Goal: Transaction & Acquisition: Purchase product/service

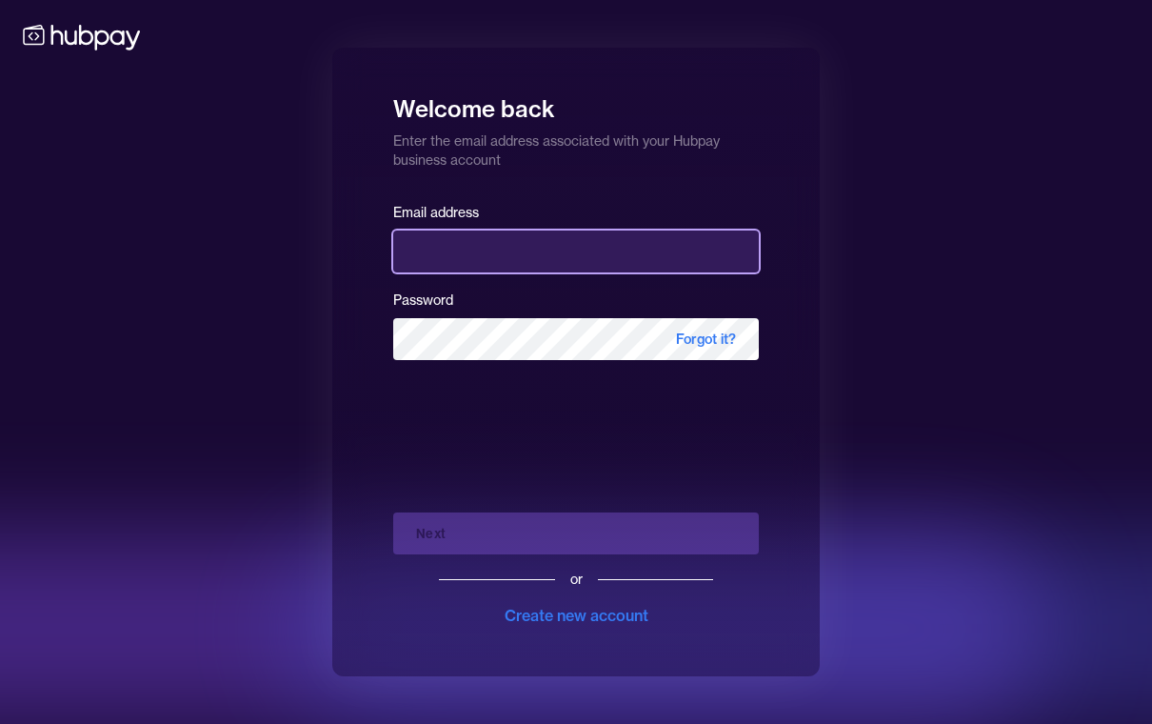
click at [432, 267] on input "email" at bounding box center [576, 251] width 366 height 42
type input "**********"
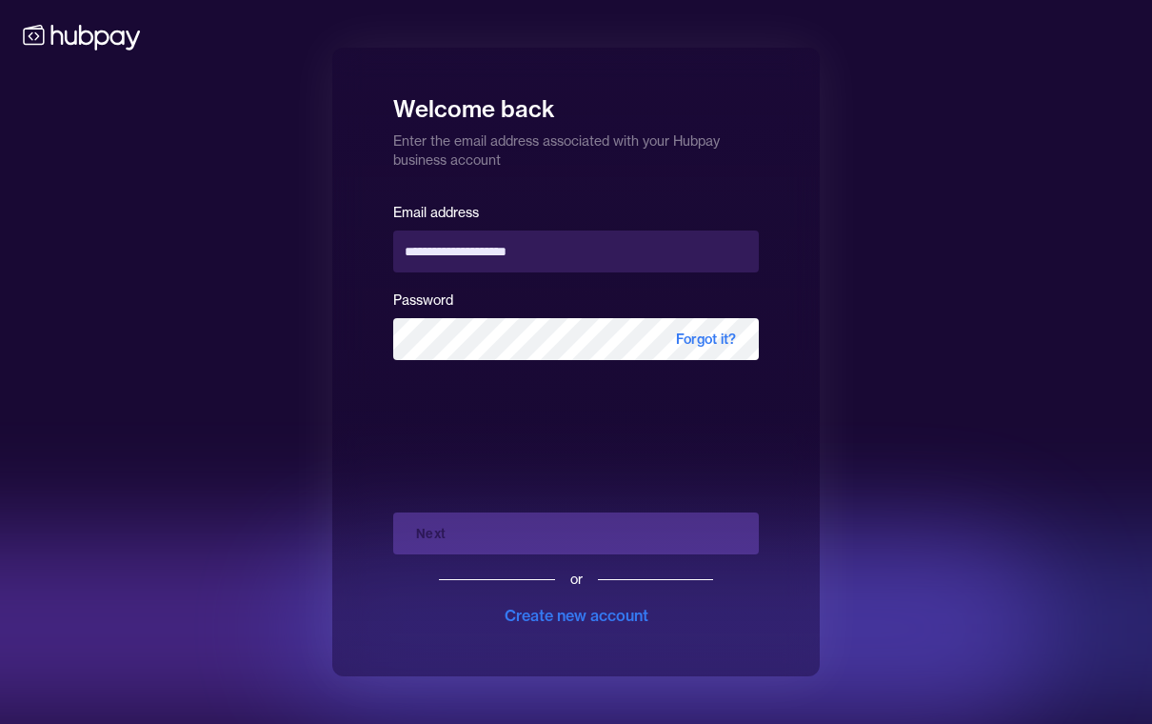
click at [576, 547] on button "Next" at bounding box center [576, 533] width 366 height 42
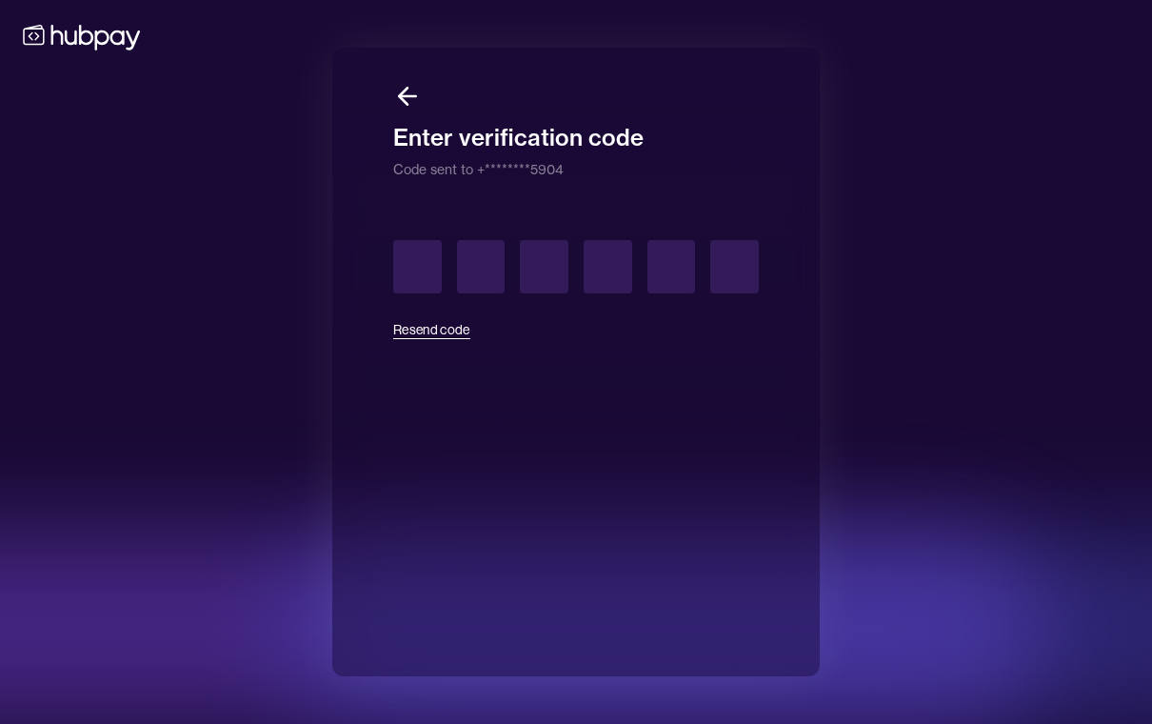
scroll to position [30, 0]
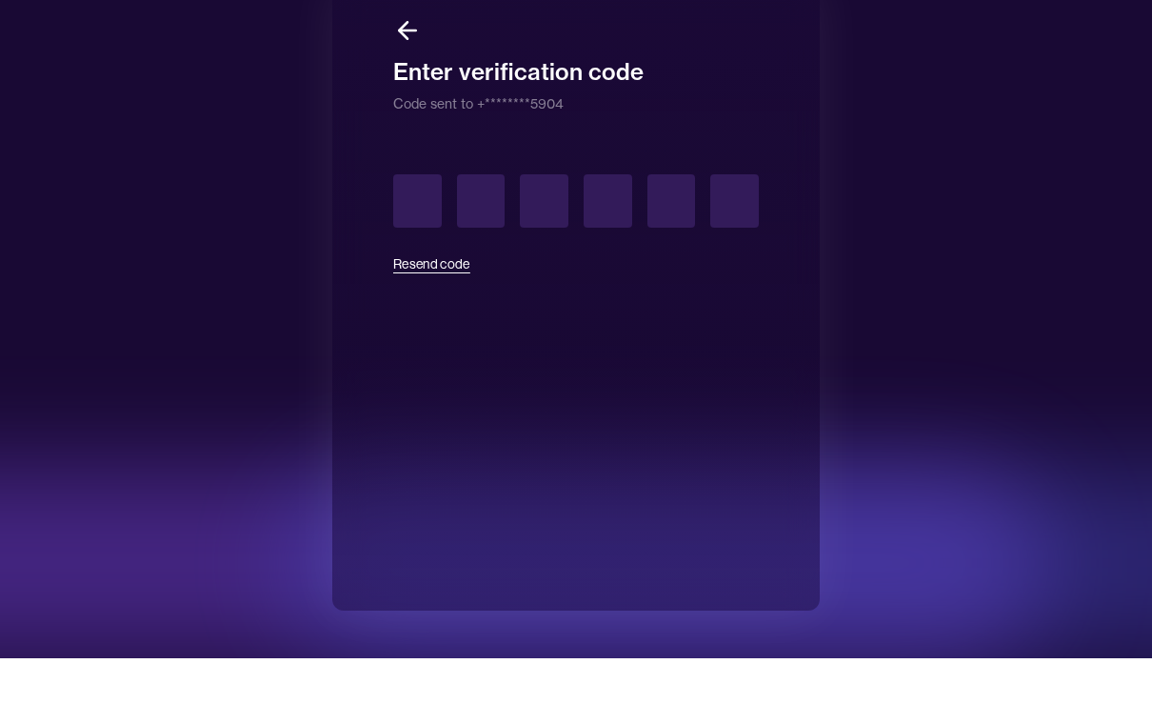
click at [405, 82] on icon at bounding box center [407, 96] width 29 height 29
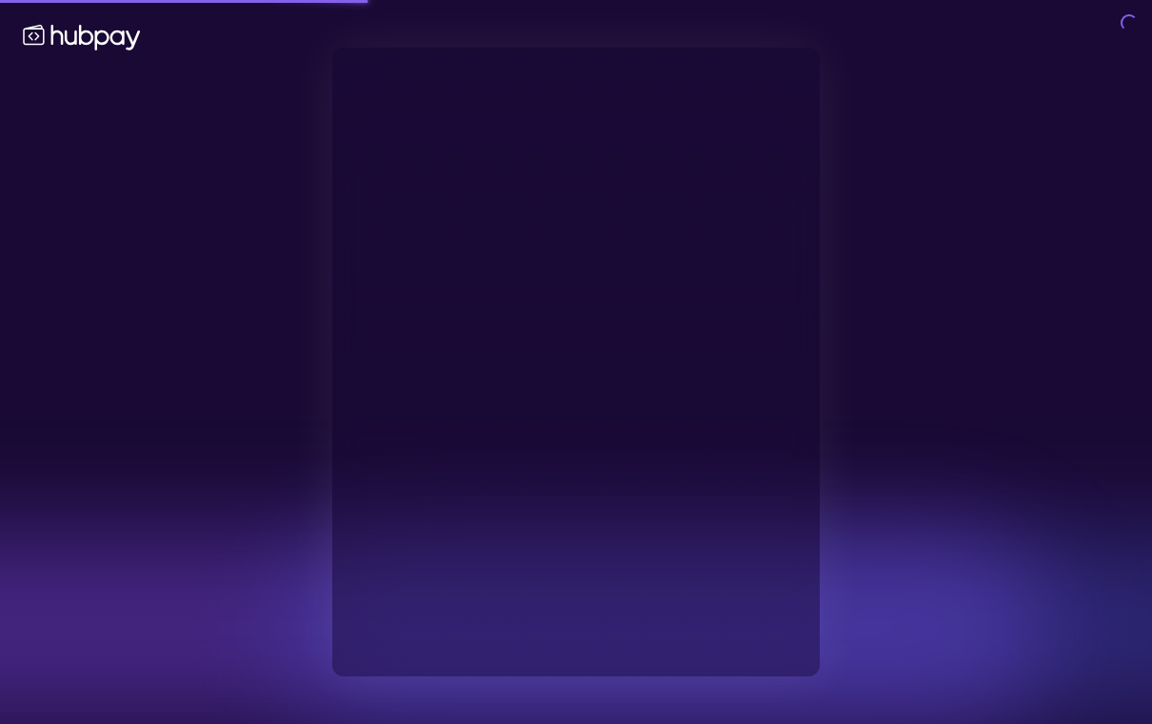
scroll to position [0, 0]
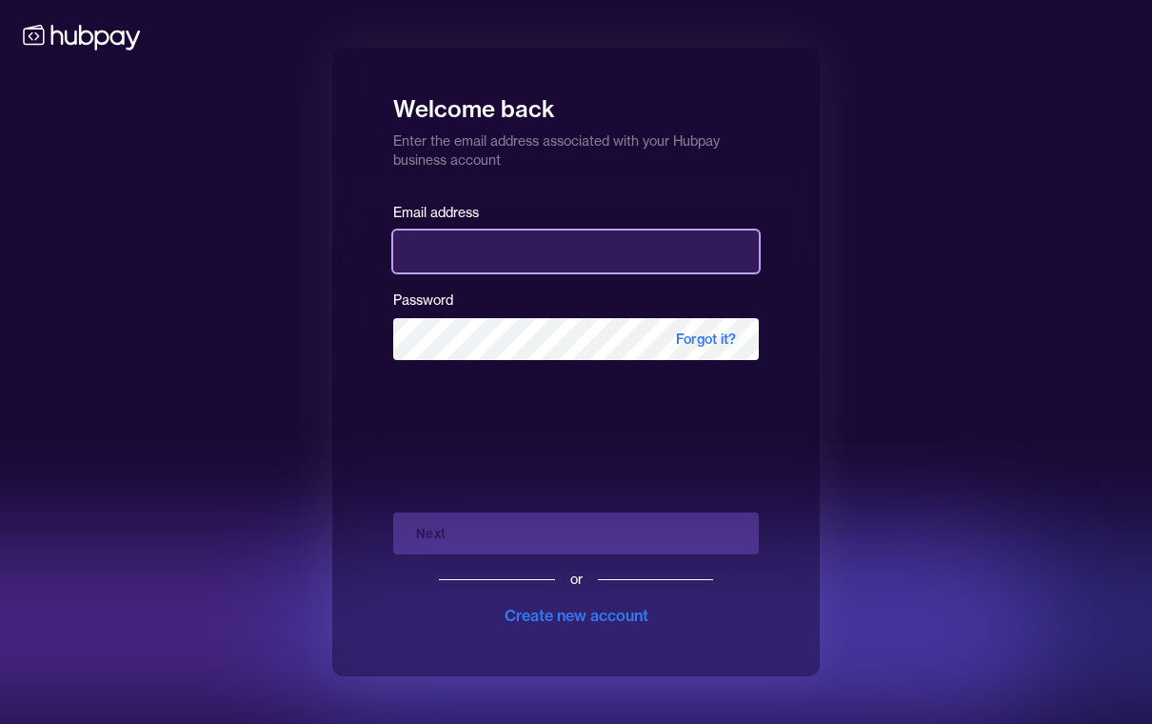
drag, startPoint x: 479, startPoint y: 279, endPoint x: 479, endPoint y: 249, distance: 29.5
click at [479, 249] on input "email" at bounding box center [576, 251] width 366 height 42
type input "**********"
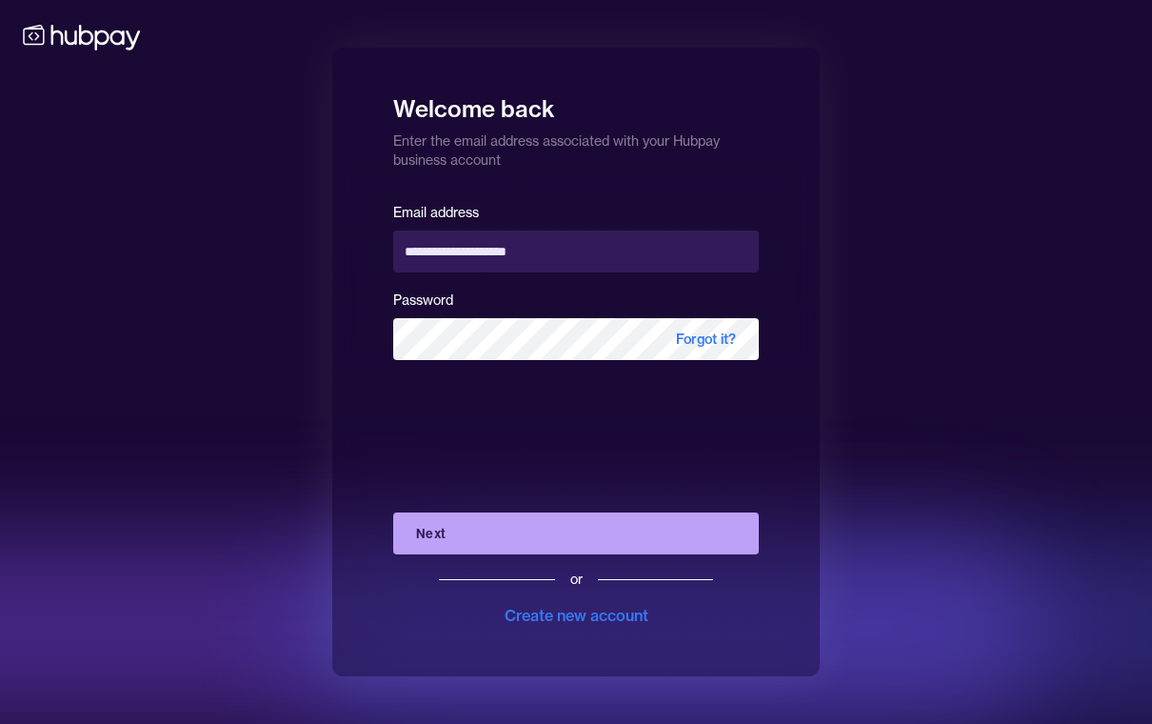
click at [569, 519] on button "Next" at bounding box center [576, 533] width 366 height 42
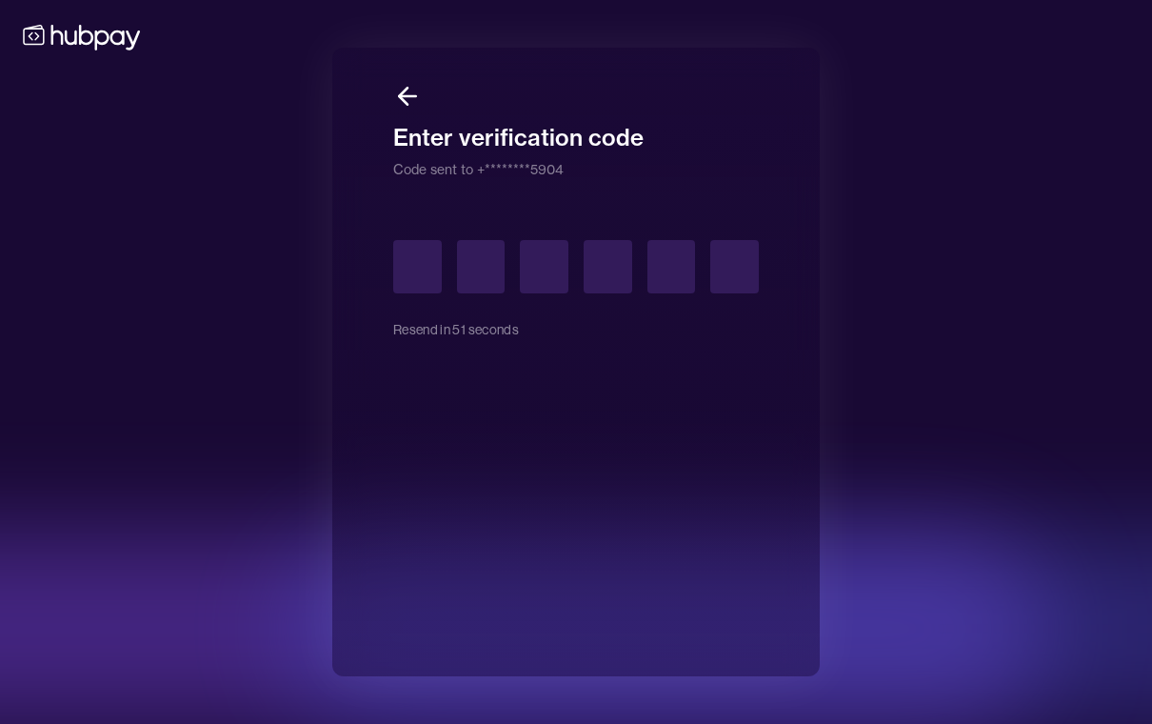
type input "*"
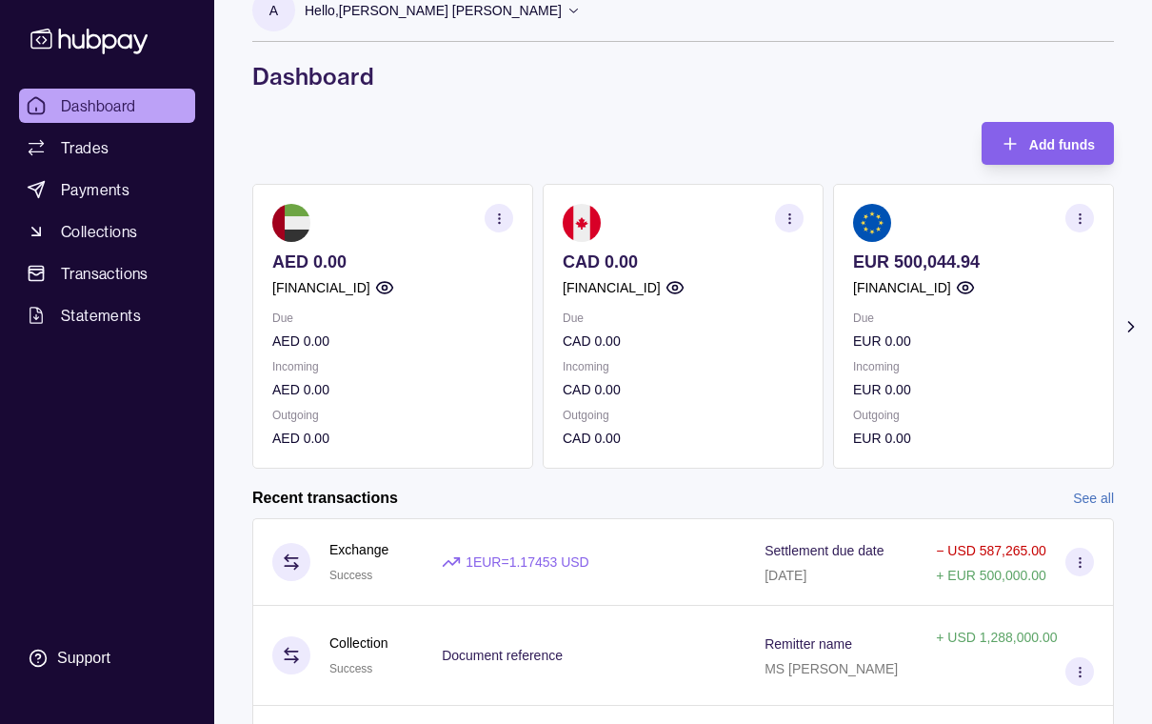
scroll to position [31, 0]
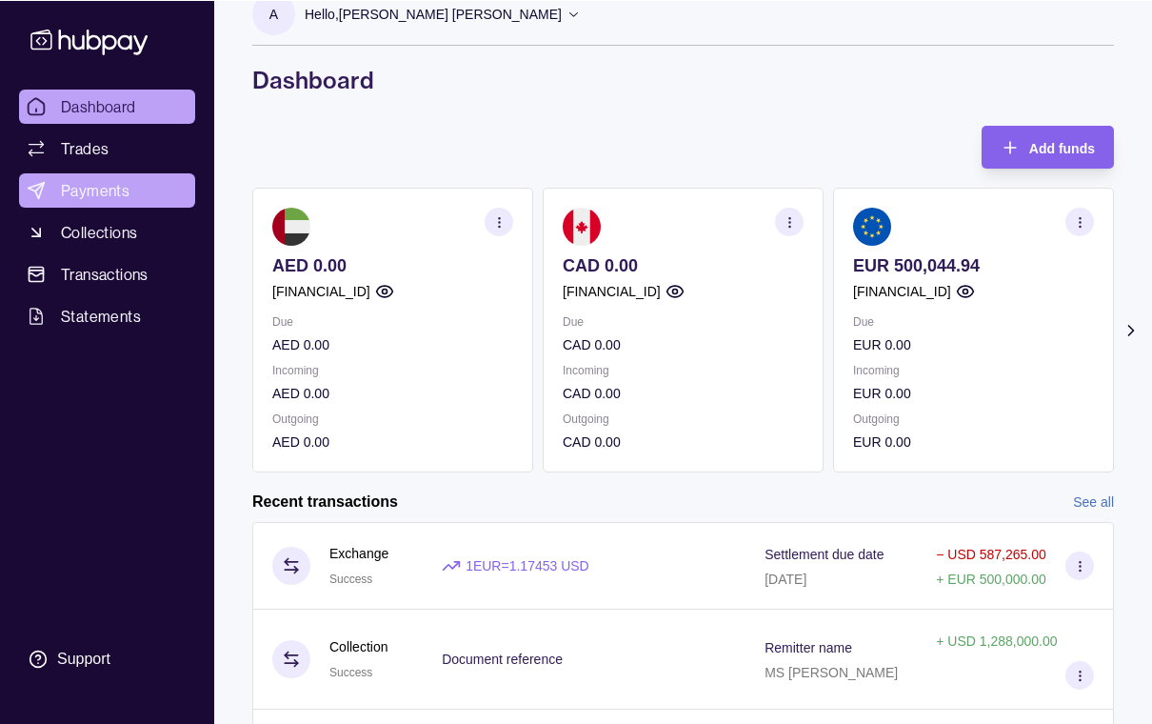
click at [90, 187] on span "Payments" at bounding box center [95, 189] width 69 height 23
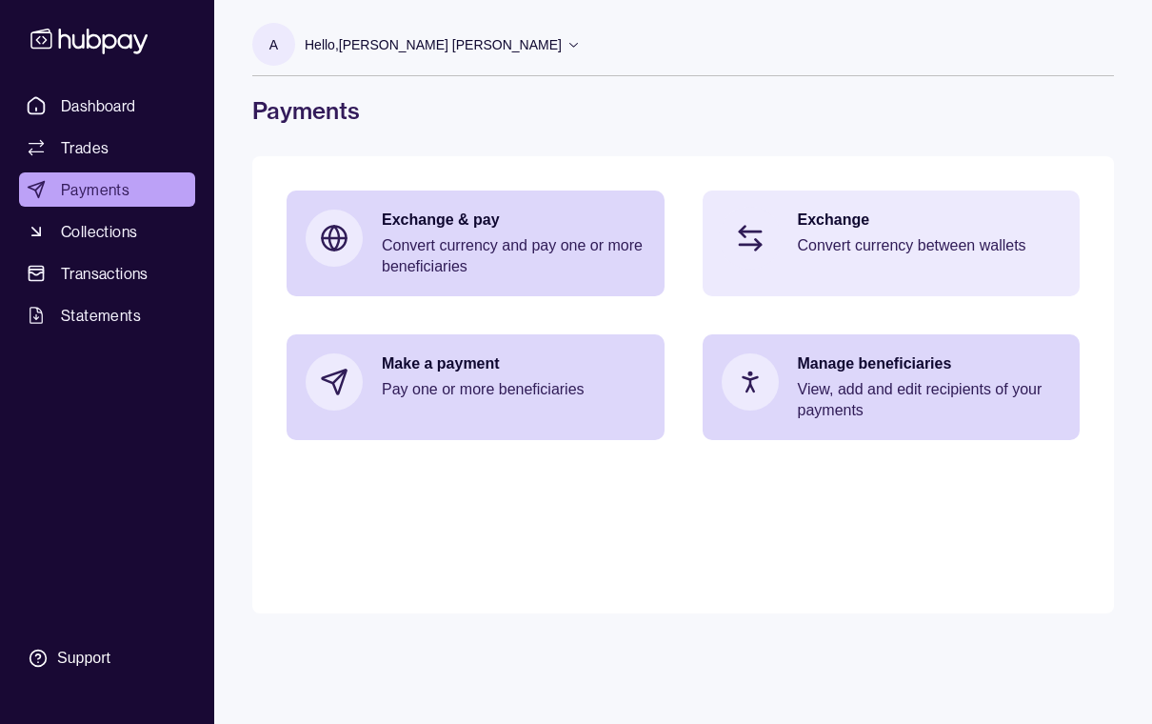
click at [849, 255] on p "Convert currency between wallets" at bounding box center [930, 245] width 264 height 21
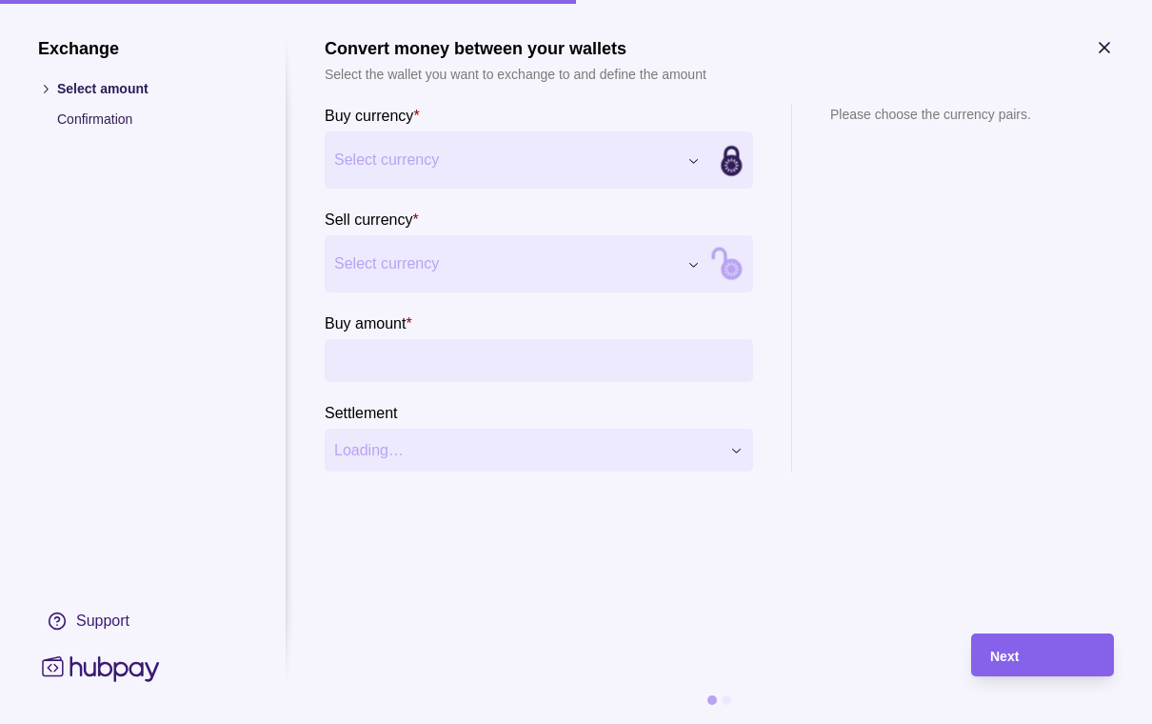
click at [697, 723] on div "Exchange Select amount Confirmation Support Convert money between your wallets …" at bounding box center [576, 724] width 1152 height 0
click at [597, 723] on div "Exchange Select amount Confirmation Support Convert money between your wallets …" at bounding box center [576, 724] width 1152 height 0
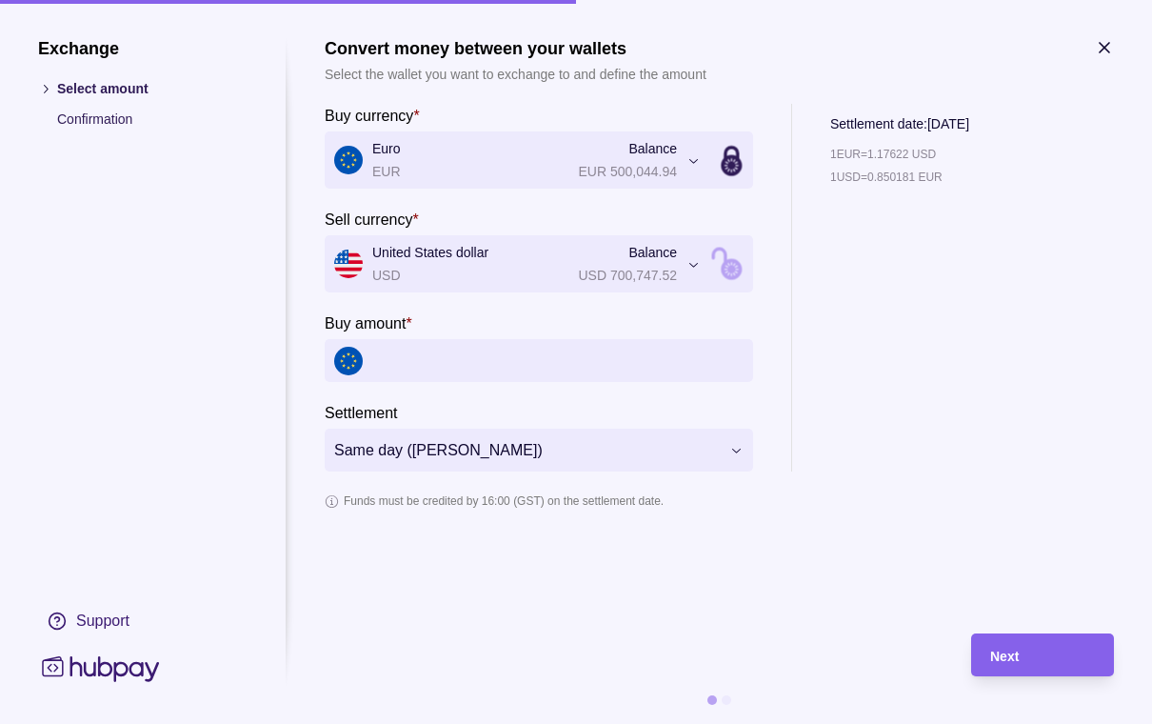
click at [453, 365] on input "Buy amount *" at bounding box center [557, 360] width 371 height 43
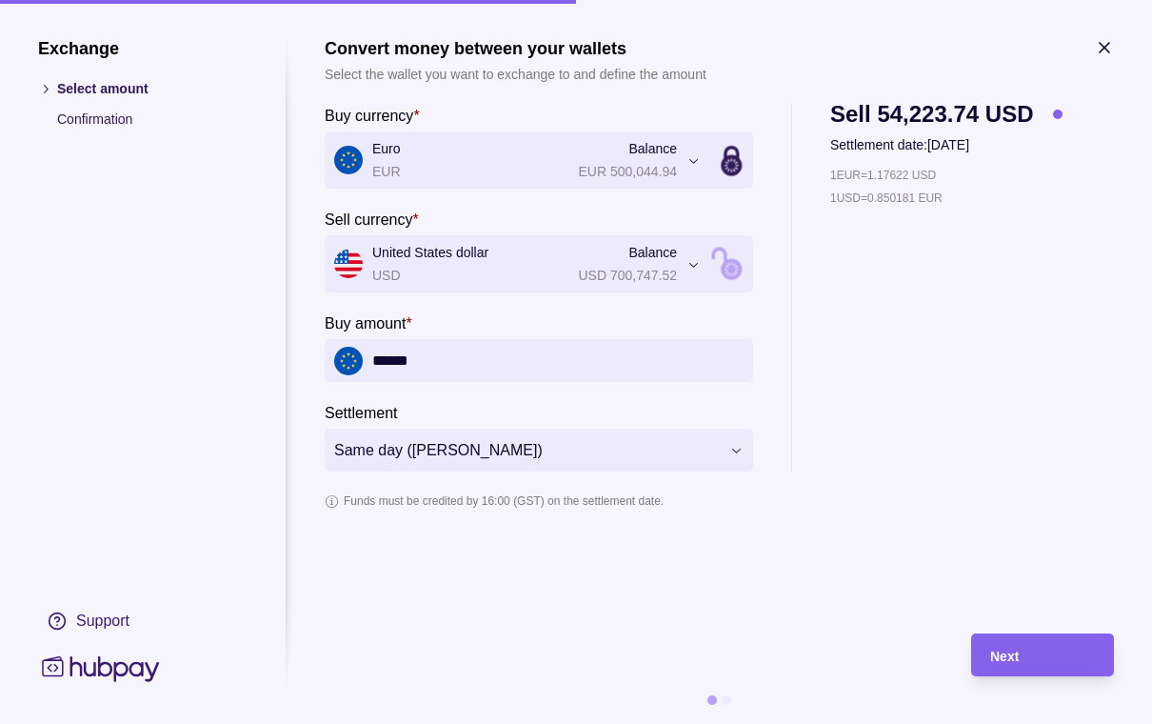
type input "*******"
click at [1026, 666] on div "Next" at bounding box center [1042, 655] width 105 height 23
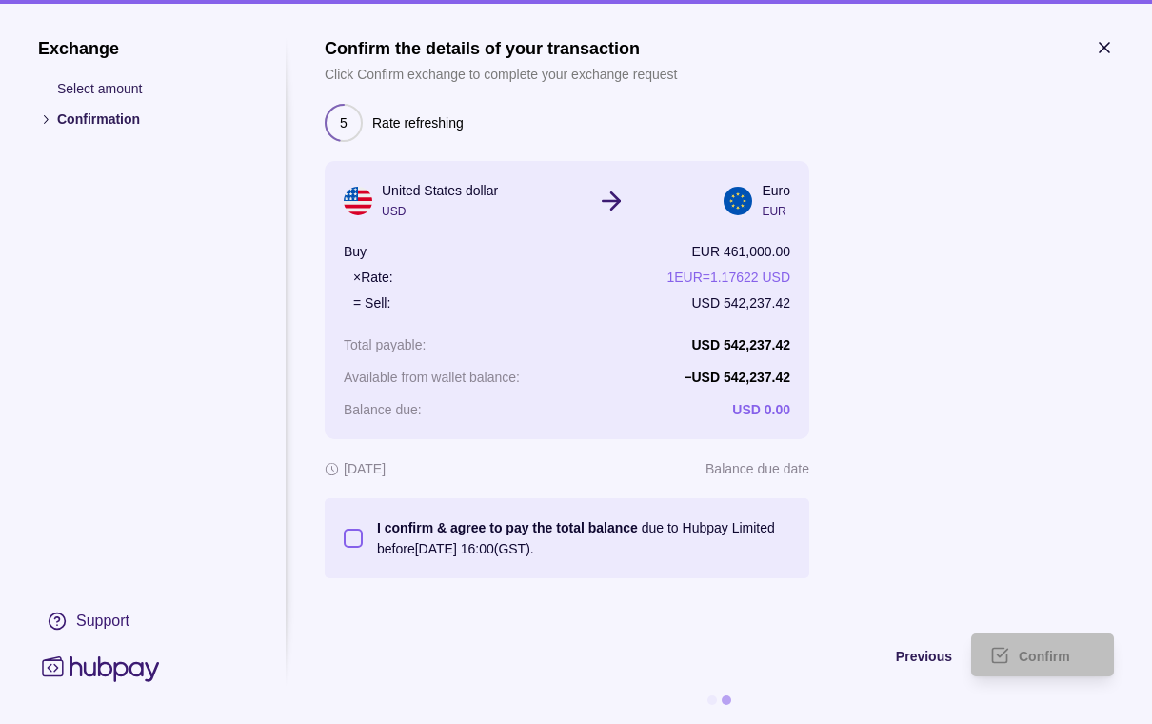
click at [1103, 48] on icon "button" at bounding box center [1105, 48] width 10 height 10
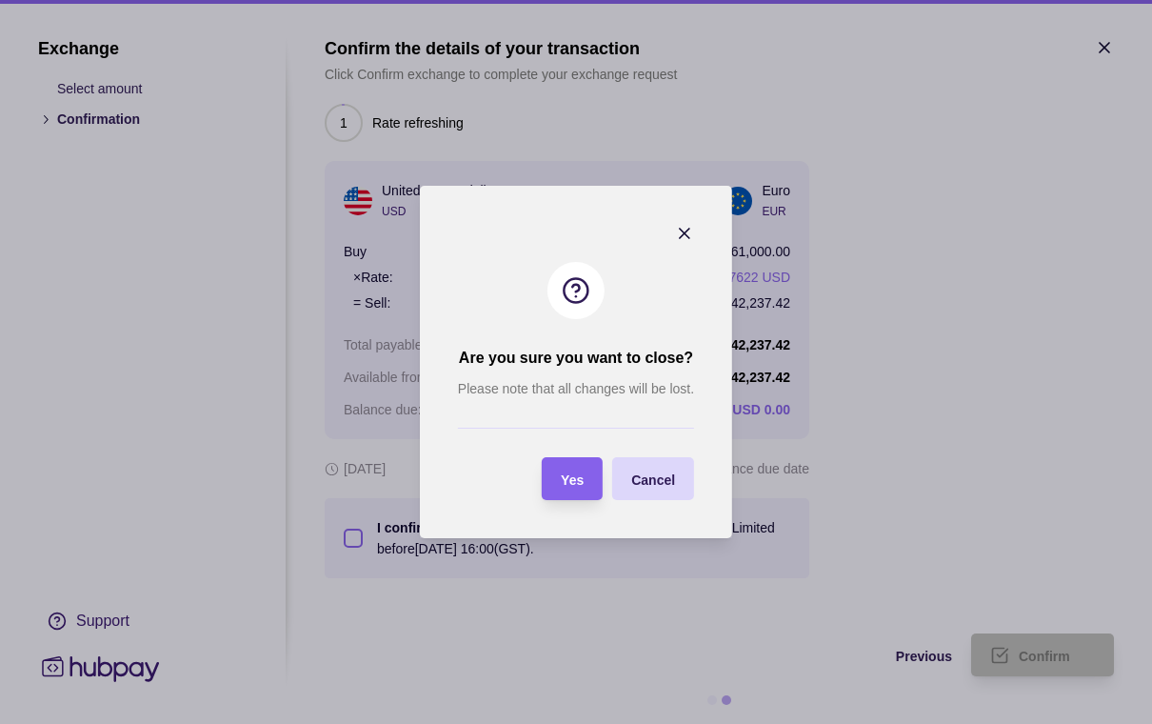
click at [566, 487] on span "Yes" at bounding box center [572, 479] width 23 height 15
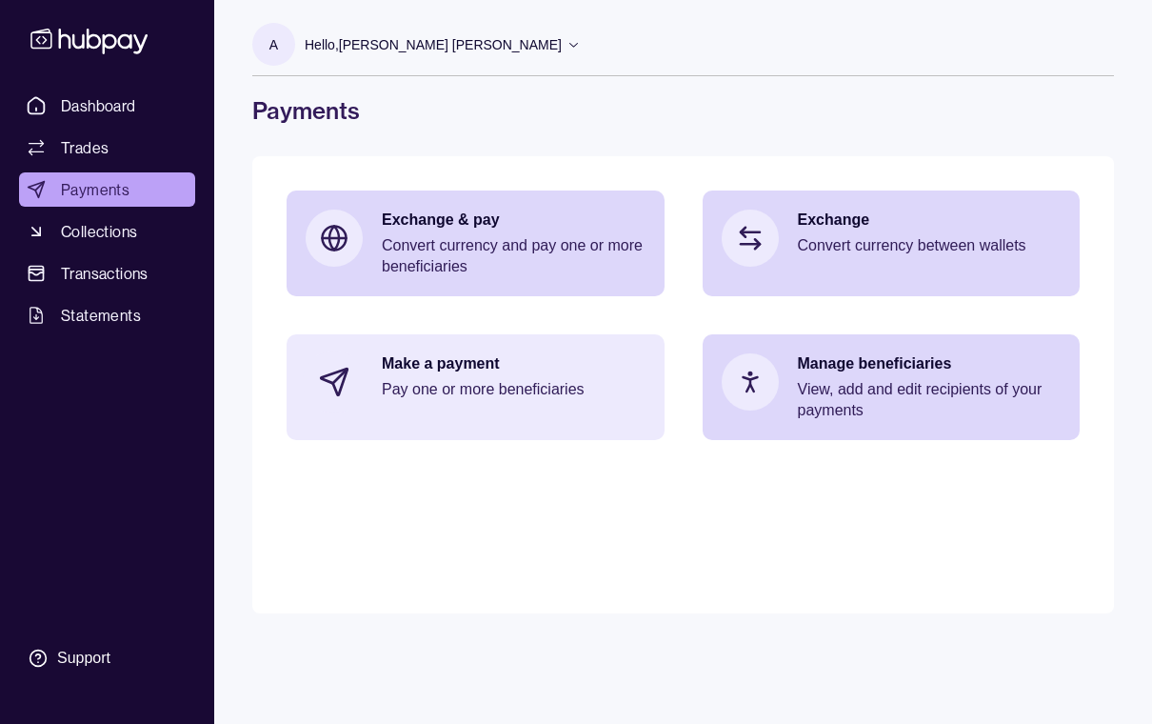
click at [507, 406] on div "Make a payment Pay one or more beneficiaries" at bounding box center [514, 381] width 264 height 57
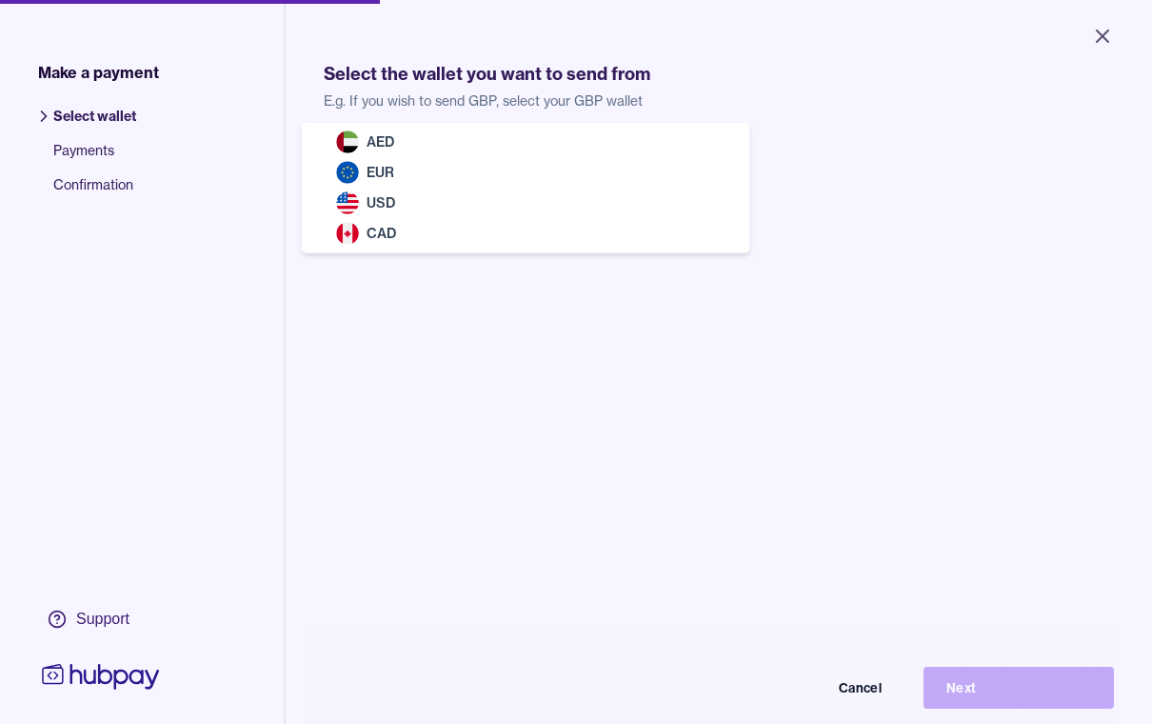
click at [730, 171] on body "Close Make a payment Select wallet Payments Confirmation Support Select the wal…" at bounding box center [576, 362] width 1152 height 724
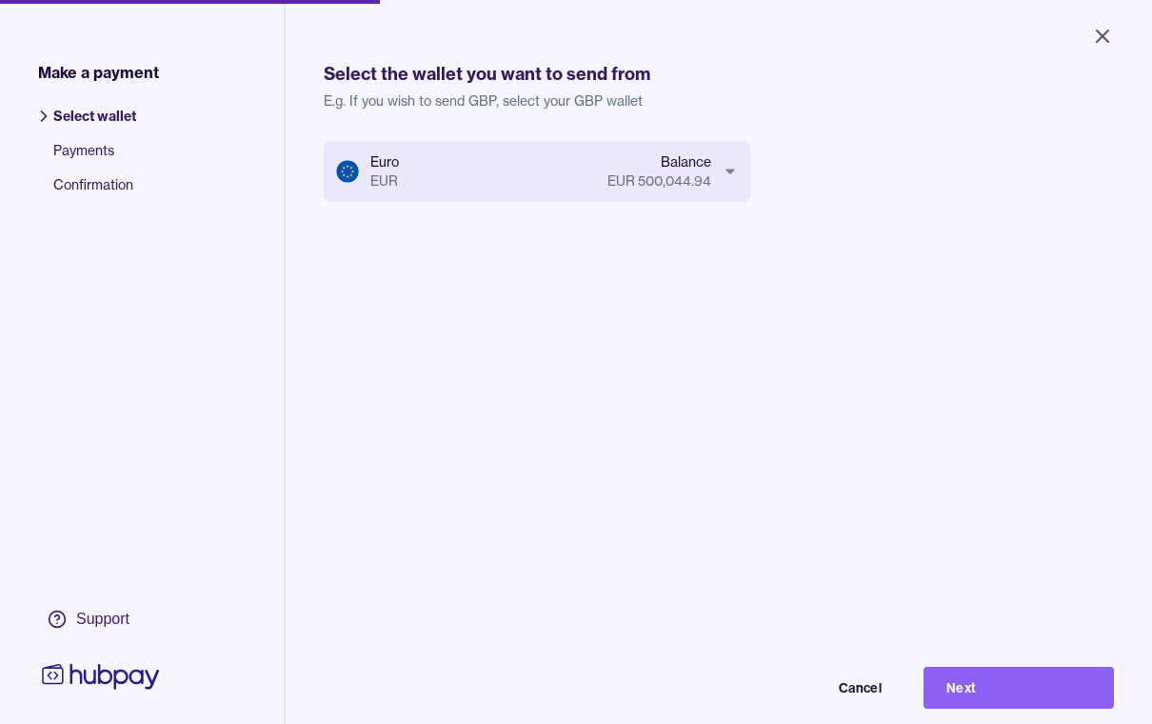
click at [985, 708] on button "Next" at bounding box center [1018, 687] width 190 height 42
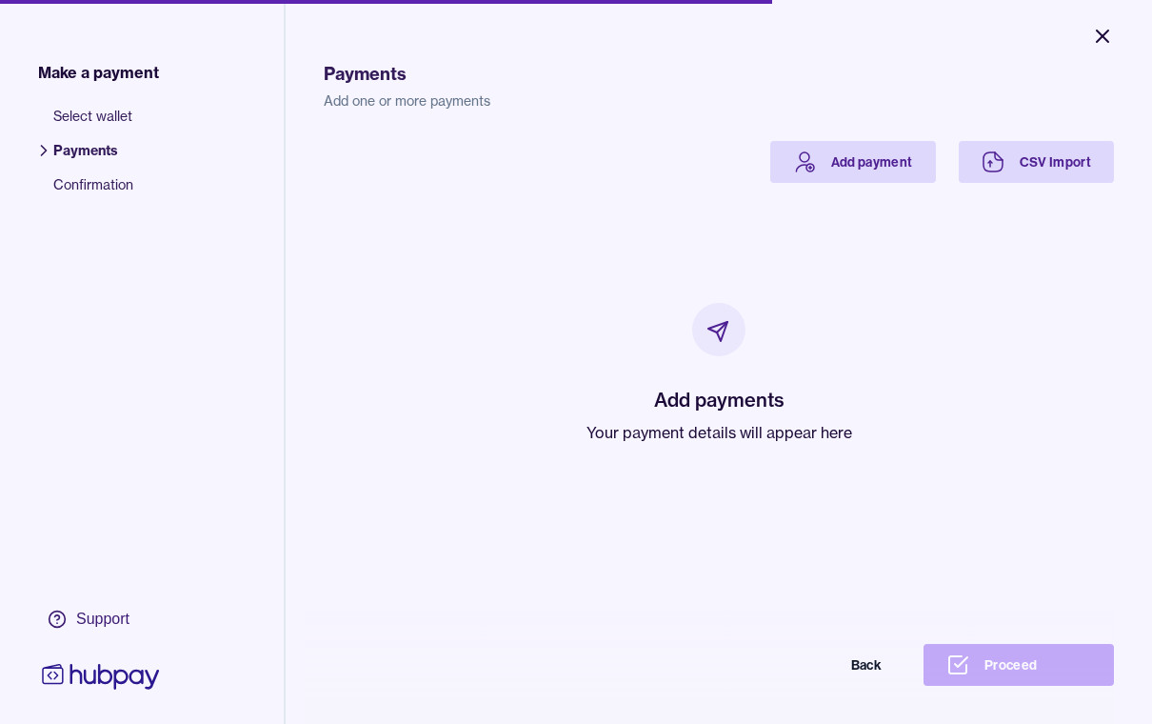
click at [1102, 39] on icon "Close" at bounding box center [1102, 36] width 23 height 23
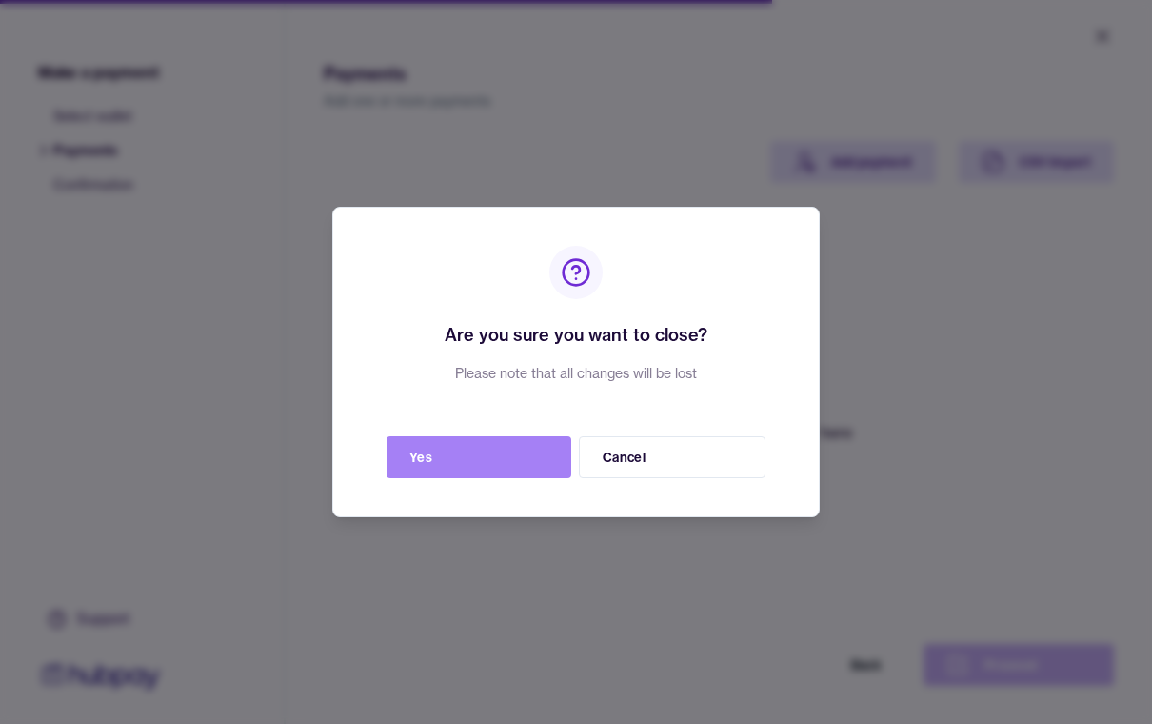
click at [490, 468] on button "Yes" at bounding box center [479, 457] width 185 height 42
click at [489, 473] on button "Yes" at bounding box center [479, 457] width 185 height 42
click at [642, 478] on button "Cancel" at bounding box center [672, 457] width 187 height 42
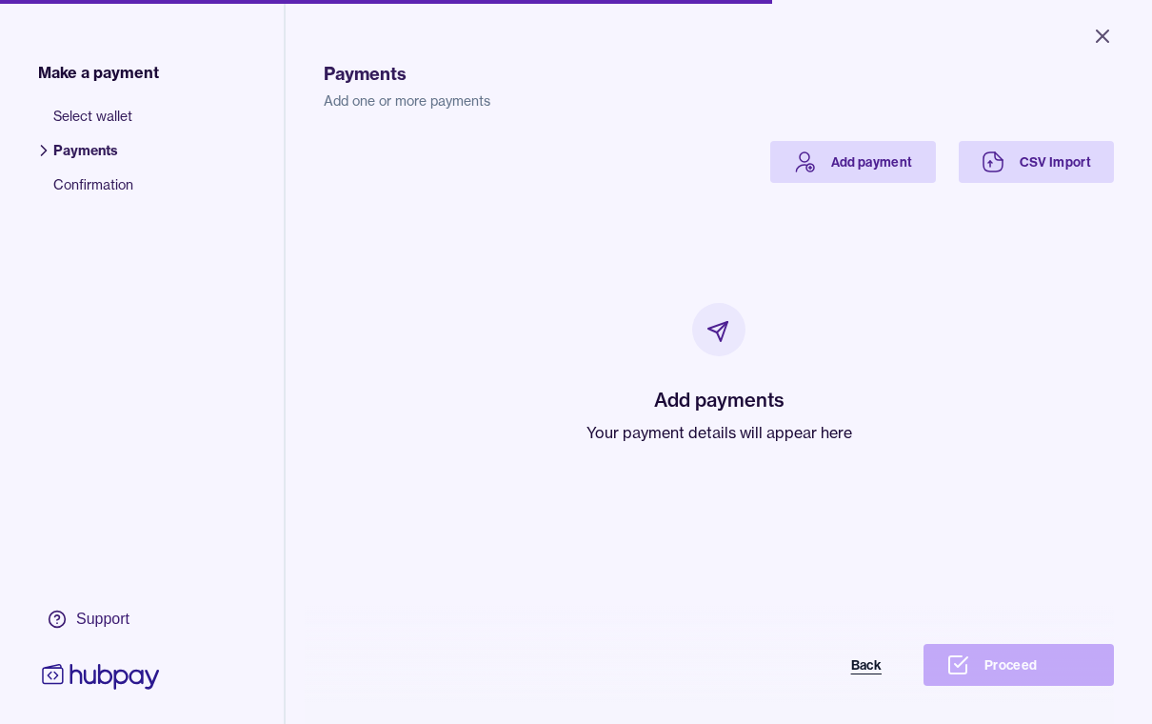
click at [866, 685] on button "Back" at bounding box center [809, 665] width 190 height 42
click at [866, 699] on html "Close Make a payment Select wallet Payments Confirmation Support Payments Add o…" at bounding box center [576, 362] width 1152 height 724
click at [866, 685] on button "Back" at bounding box center [809, 665] width 190 height 42
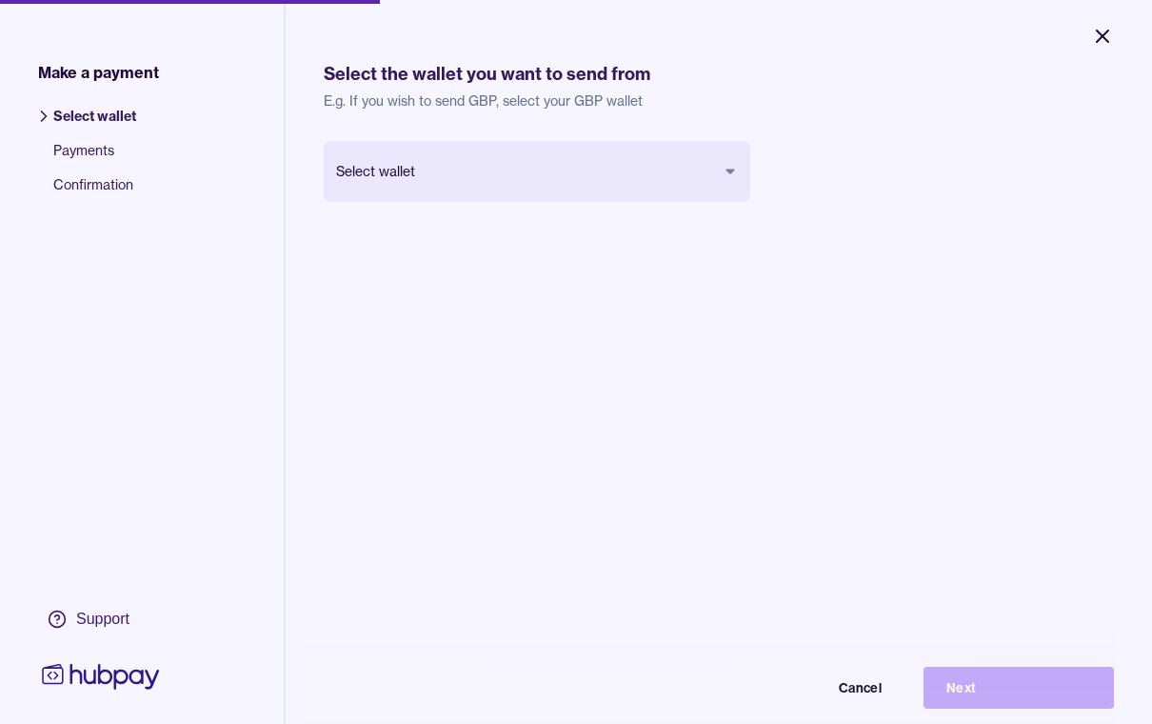
click at [1099, 37] on icon "Close" at bounding box center [1102, 36] width 23 height 23
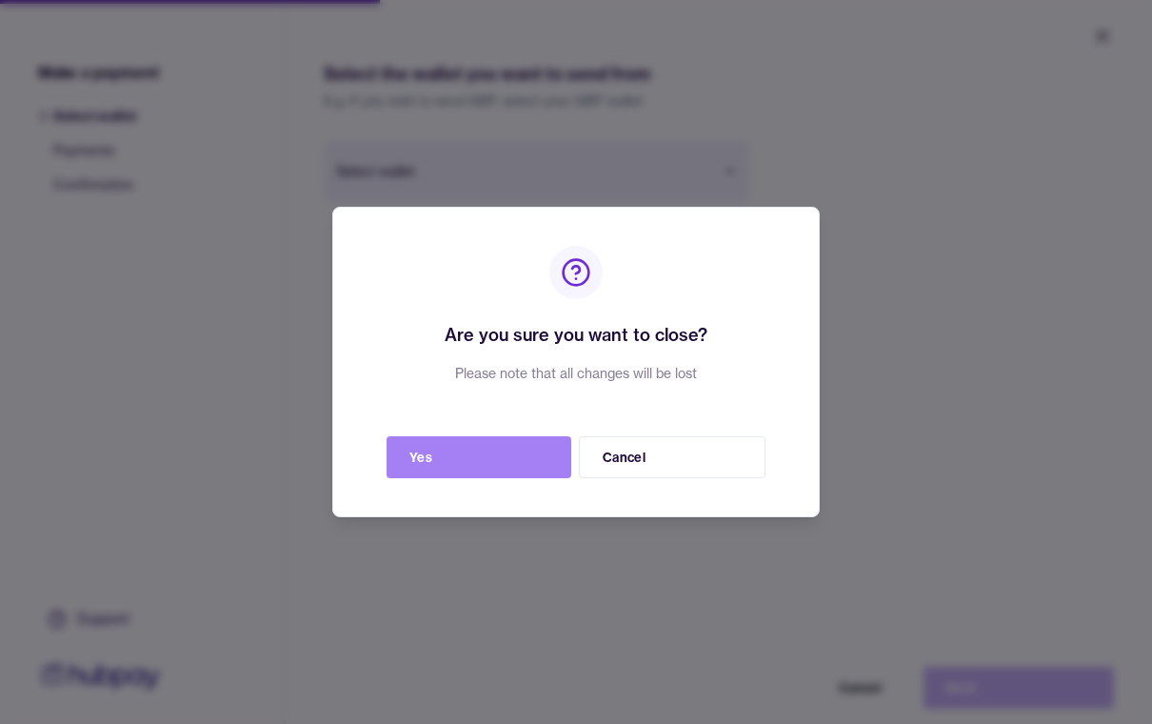
click at [454, 473] on button "Yes" at bounding box center [479, 457] width 185 height 42
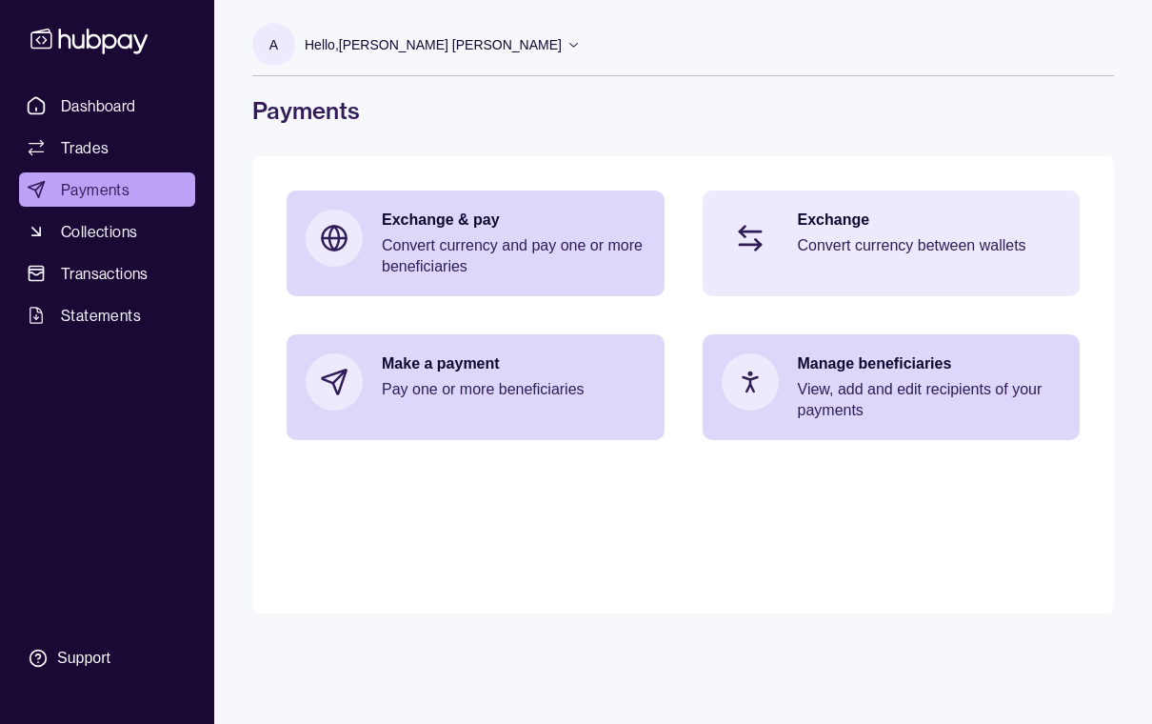
click at [867, 248] on p "Convert currency between wallets" at bounding box center [930, 245] width 264 height 21
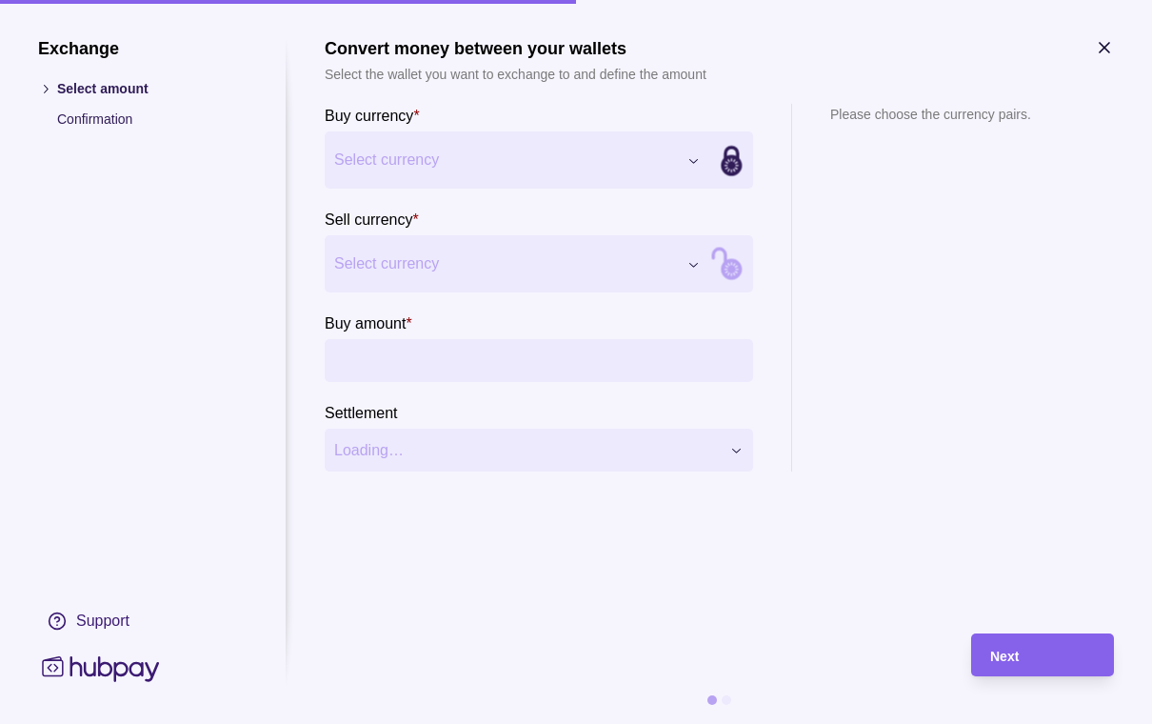
click at [697, 723] on div "Exchange Select amount Confirmation Support Convert money between your wallets …" at bounding box center [576, 724] width 1152 height 0
click at [691, 723] on div "Exchange Select amount Confirmation Support Convert money between your wallets …" at bounding box center [576, 724] width 1152 height 0
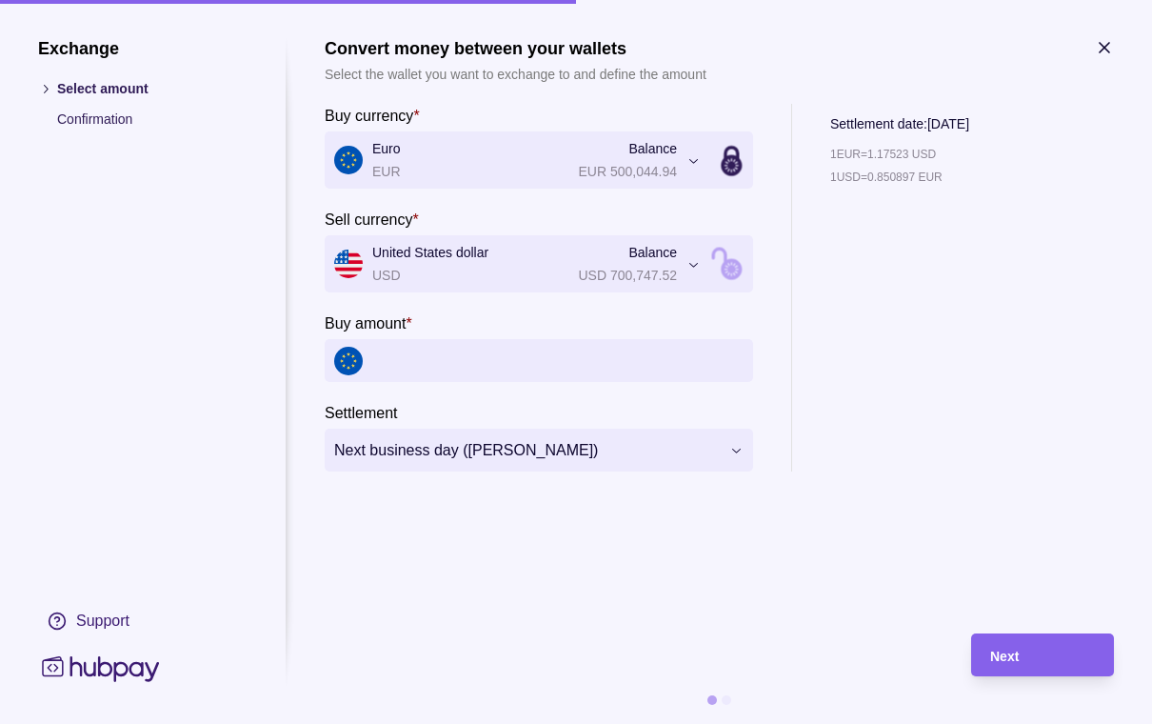
click at [468, 347] on input "Buy amount *" at bounding box center [557, 360] width 371 height 43
click at [1104, 49] on icon "button" at bounding box center [1105, 48] width 10 height 10
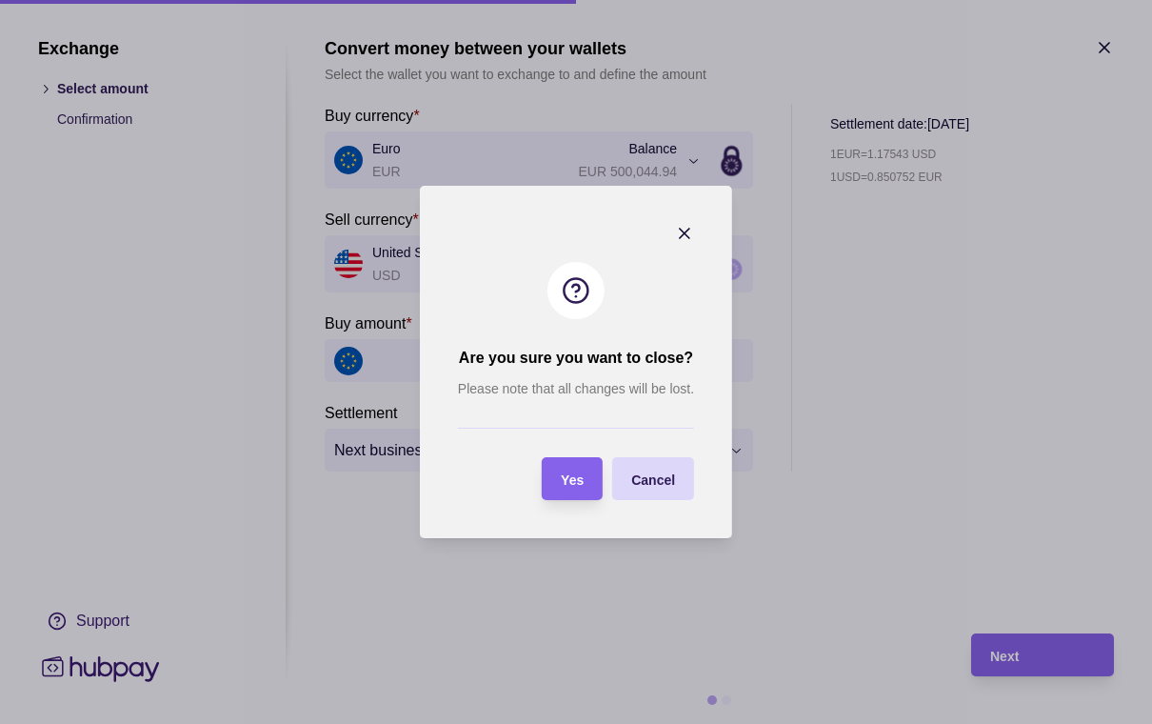
click at [658, 487] on span "Cancel" at bounding box center [653, 479] width 44 height 15
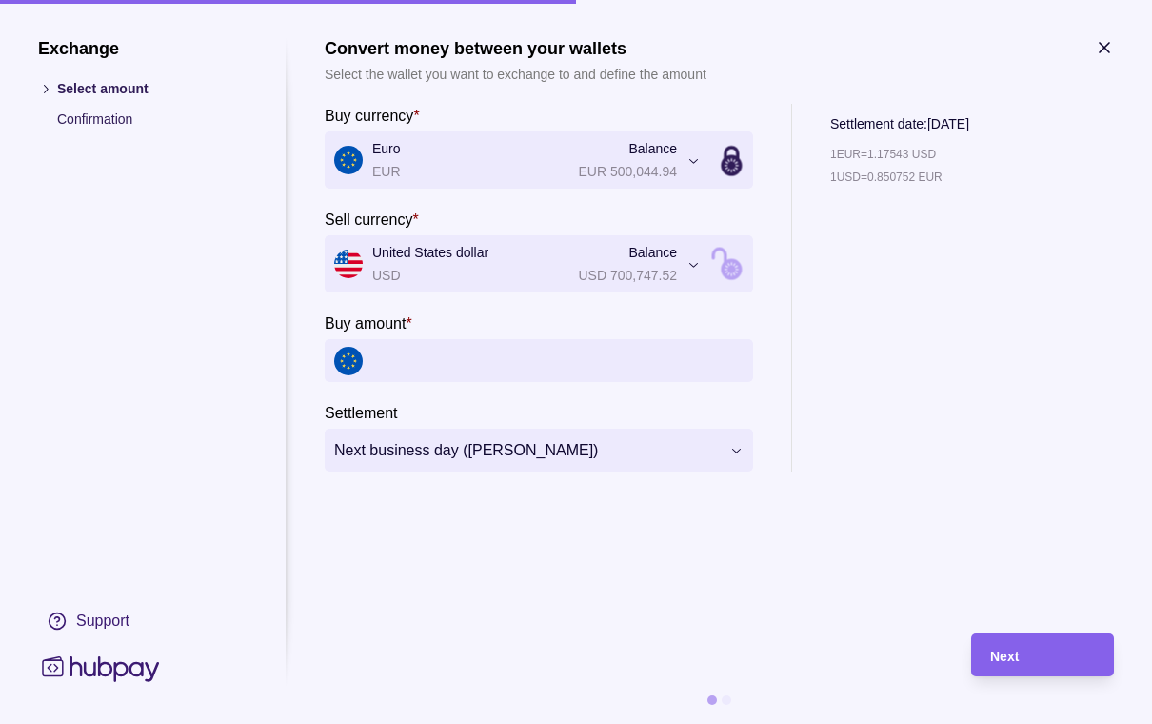
scroll to position [30, 0]
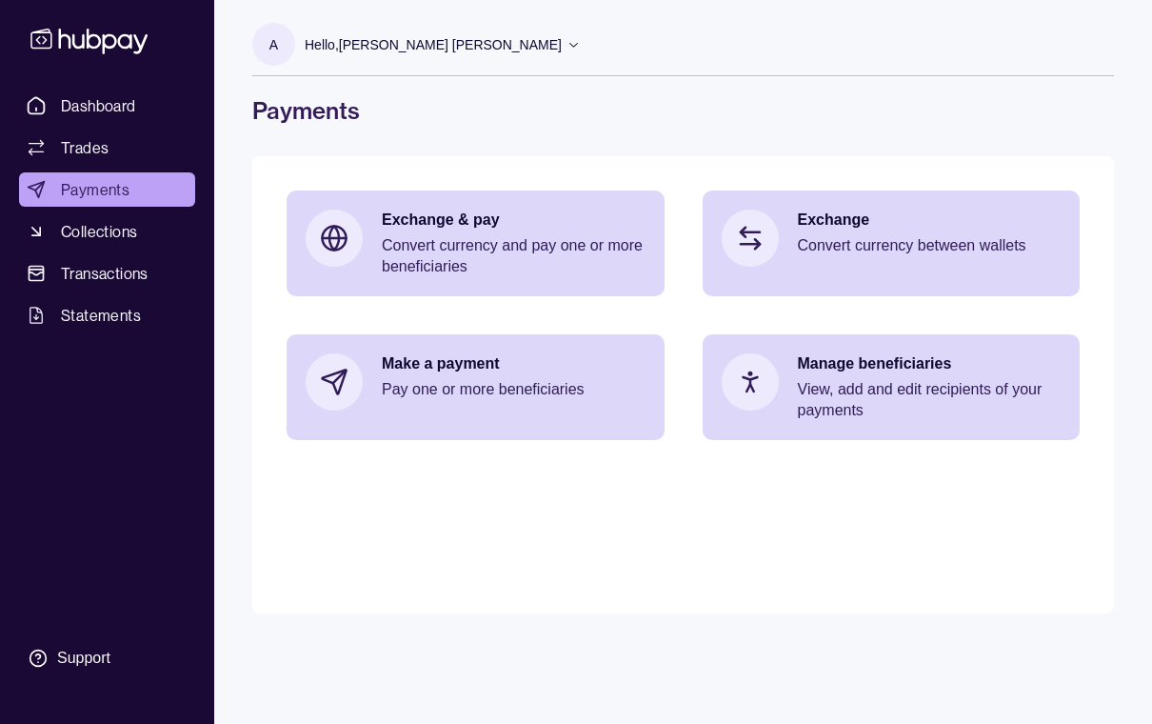
scroll to position [30, 0]
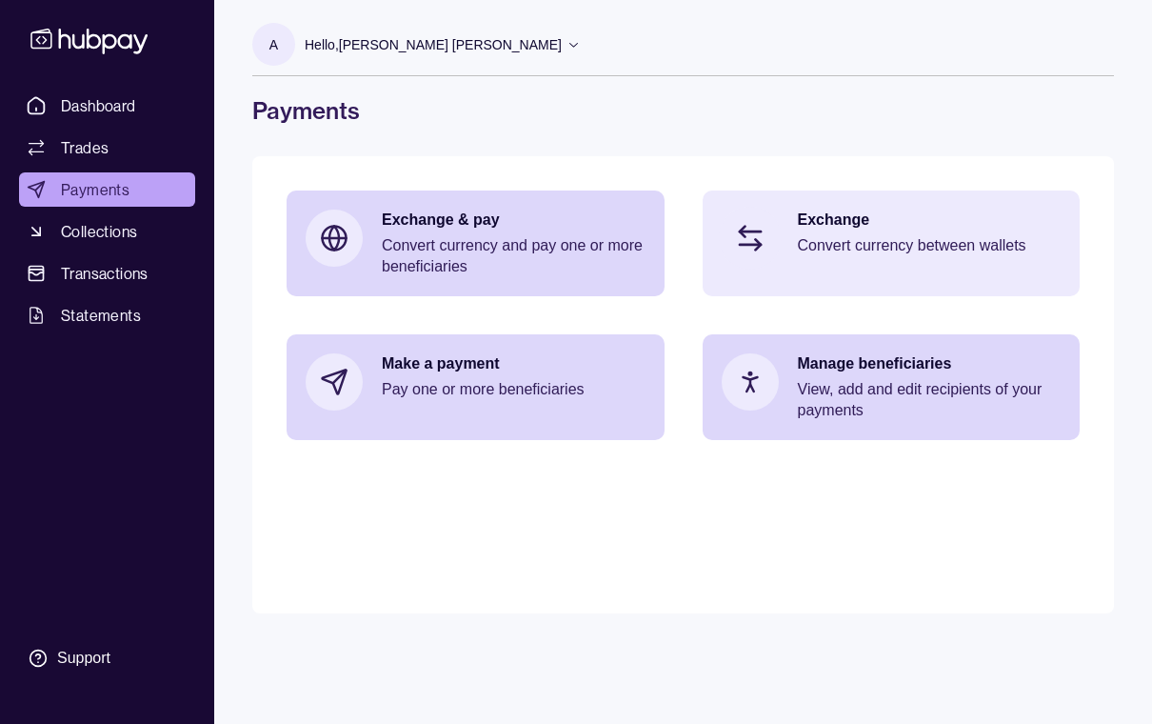
click at [865, 235] on p "Convert currency between wallets" at bounding box center [930, 245] width 264 height 21
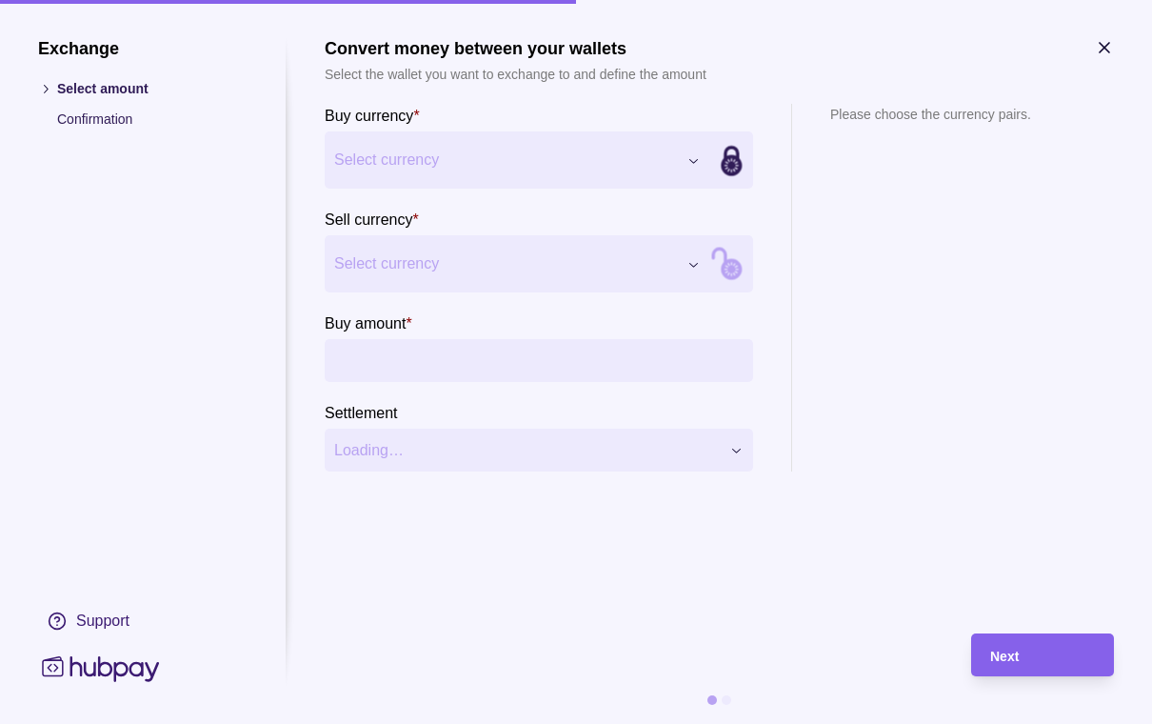
click at [695, 723] on div "Exchange Select amount Confirmation Support Convert money between your wallets …" at bounding box center [576, 724] width 1152 height 0
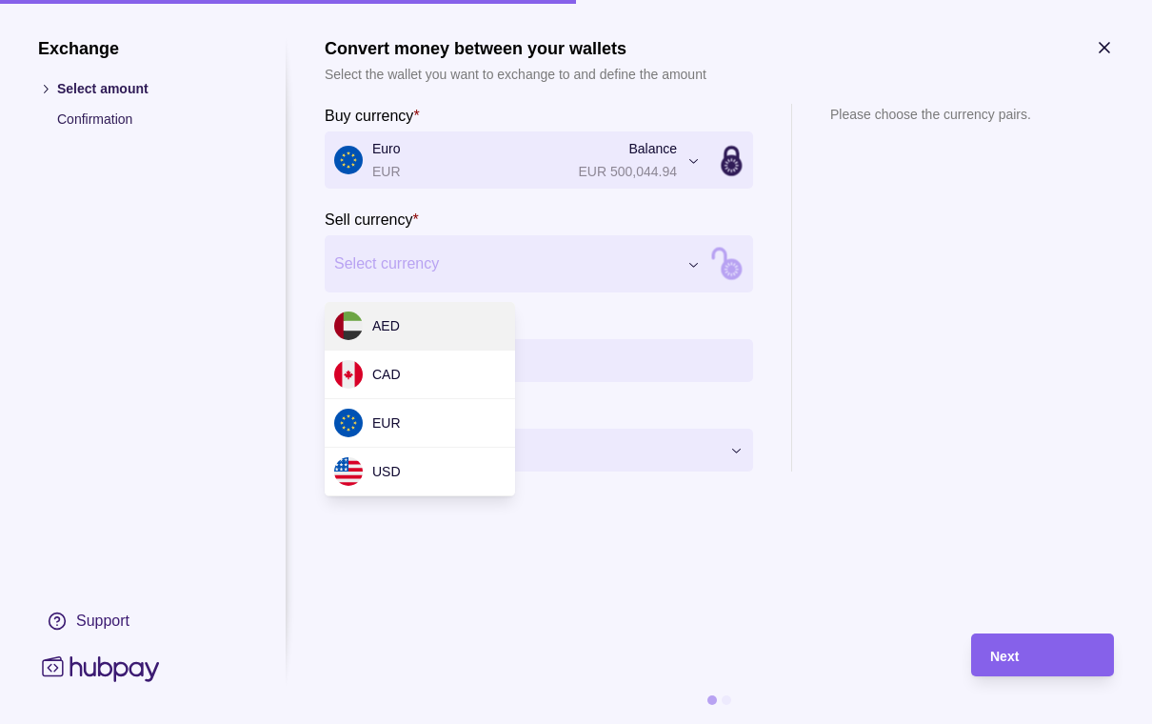
click at [502, 723] on div "Exchange Select amount Confirmation Support Convert money between your wallets …" at bounding box center [576, 724] width 1152 height 0
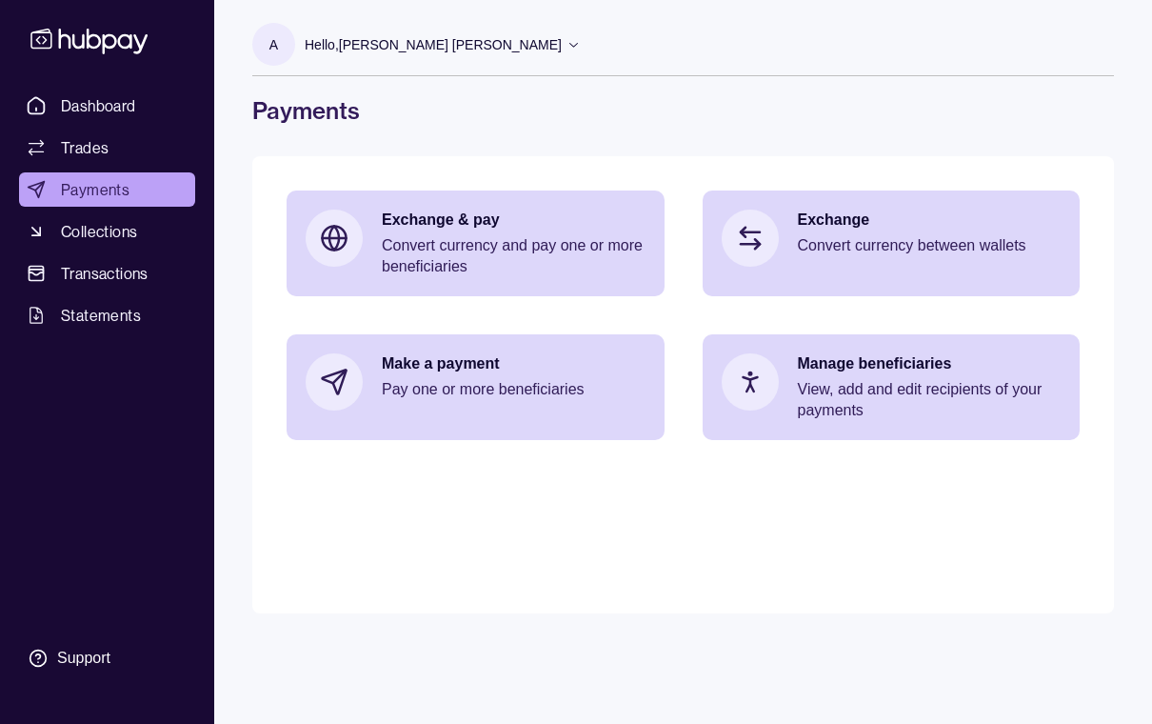
scroll to position [30, 0]
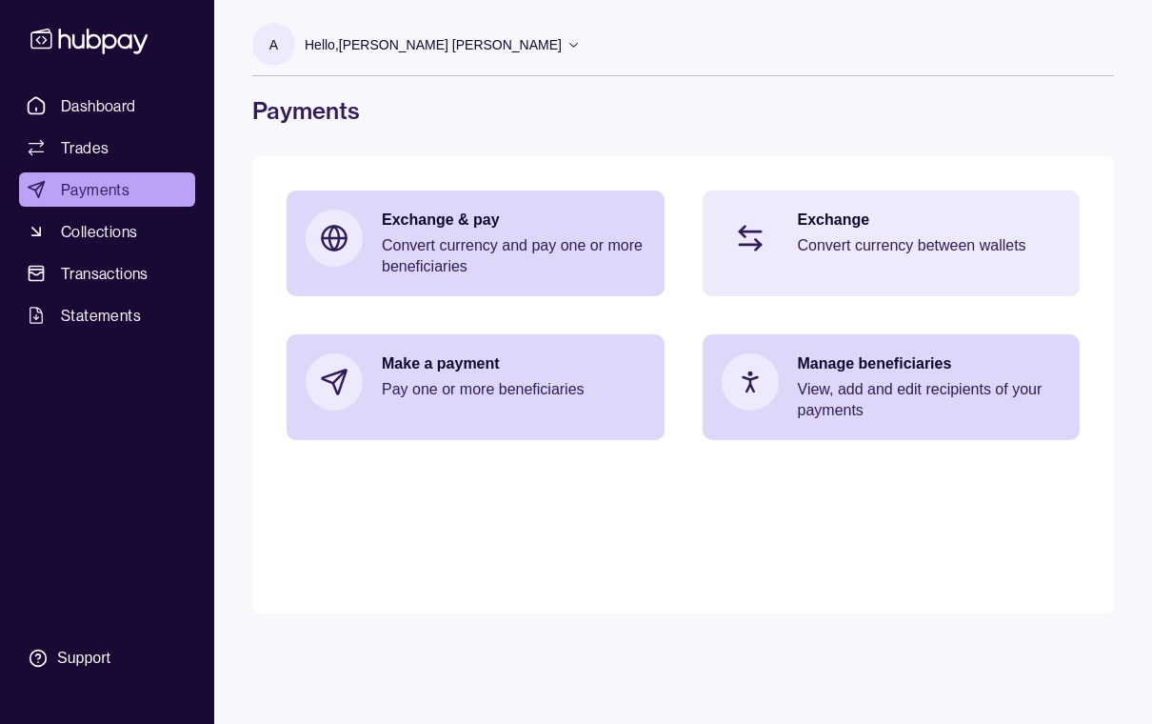
click at [859, 228] on div "Exchange Convert currency between wallets" at bounding box center [930, 237] width 264 height 57
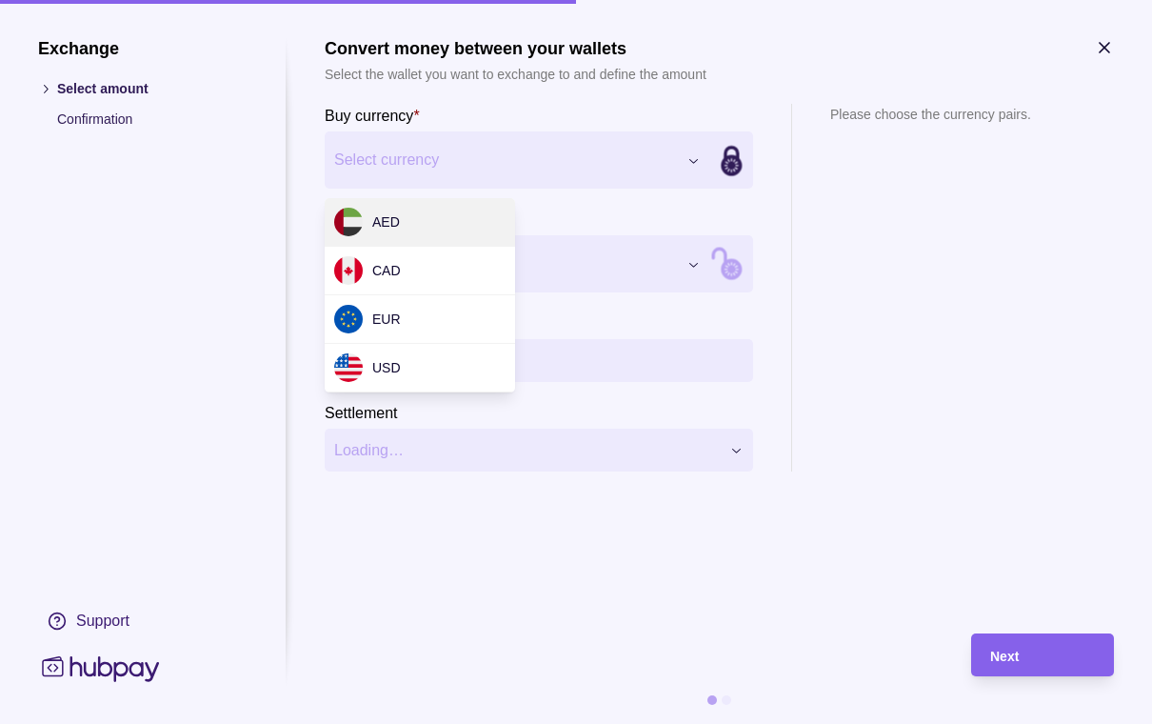
click at [591, 723] on div "Exchange Select amount Confirmation Support Convert money between your wallets …" at bounding box center [576, 724] width 1152 height 0
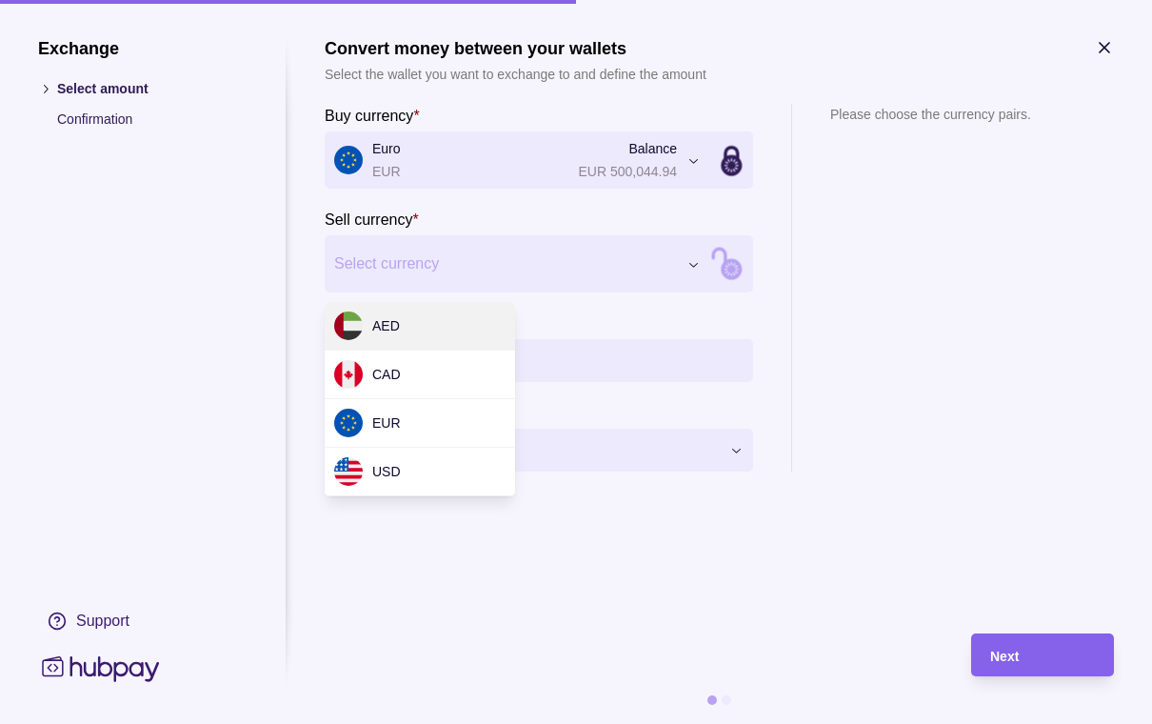
click at [588, 723] on div "Exchange Select amount Confirmation Support Convert money between your wallets …" at bounding box center [576, 724] width 1152 height 0
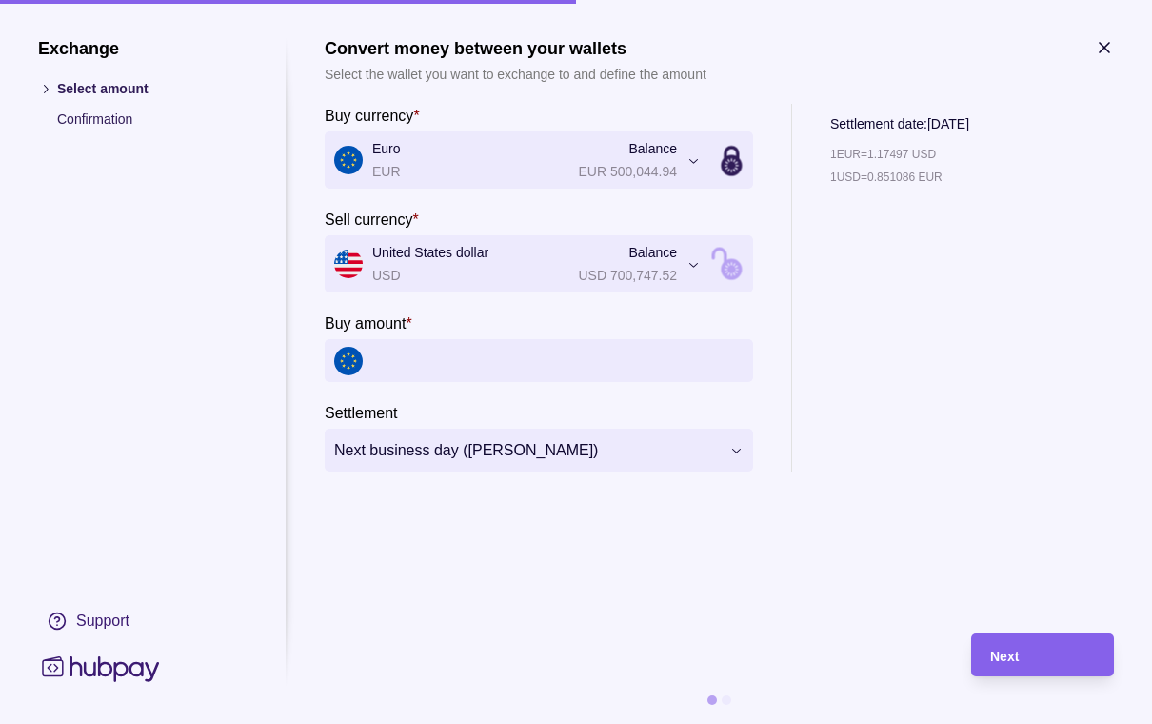
click at [1105, 47] on icon "button" at bounding box center [1105, 48] width 10 height 10
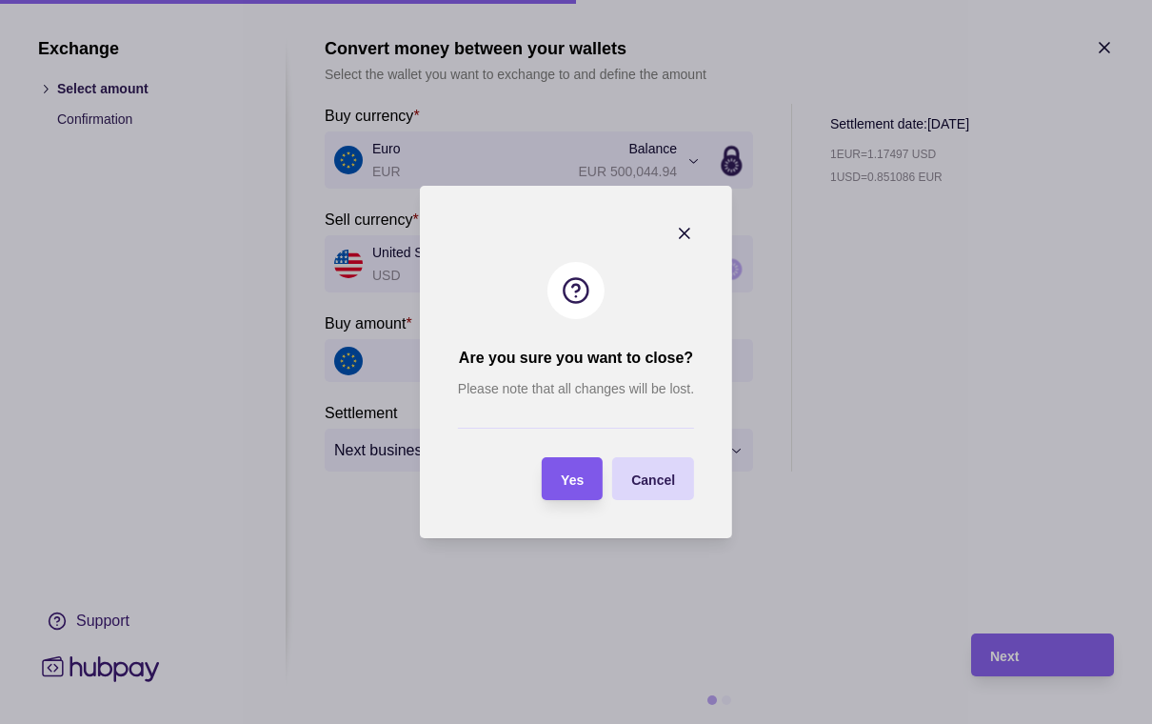
click at [576, 483] on span "Yes" at bounding box center [572, 479] width 23 height 15
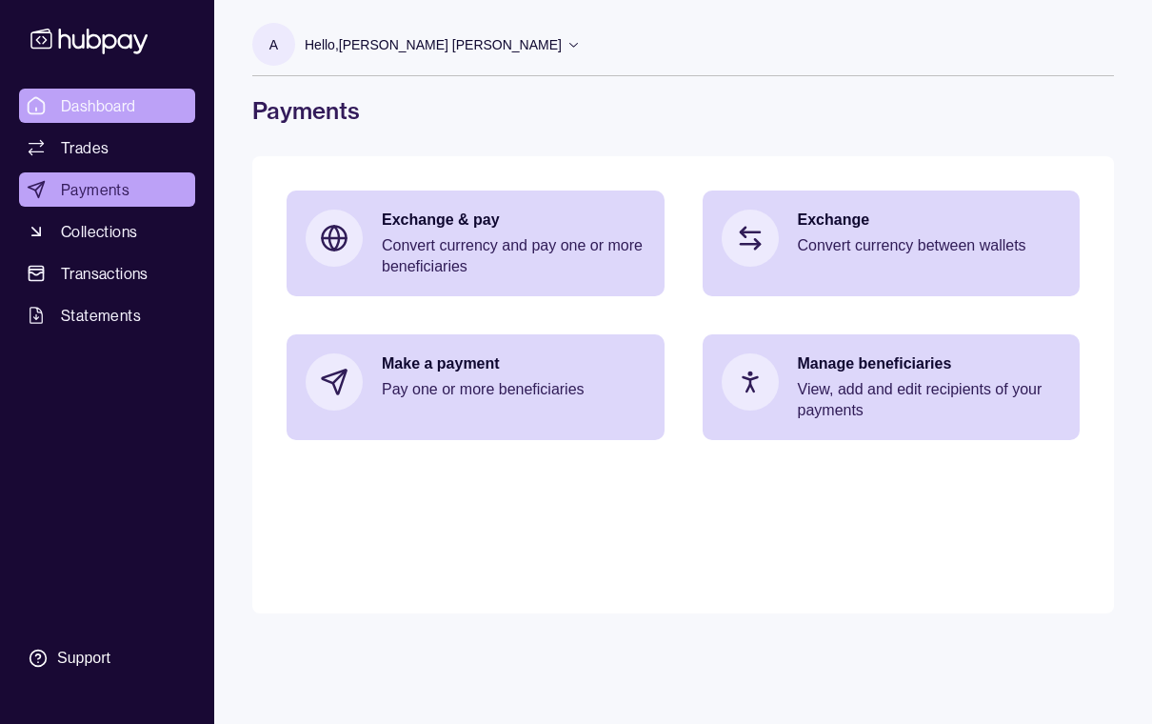
click at [98, 94] on span "Dashboard" at bounding box center [98, 105] width 75 height 23
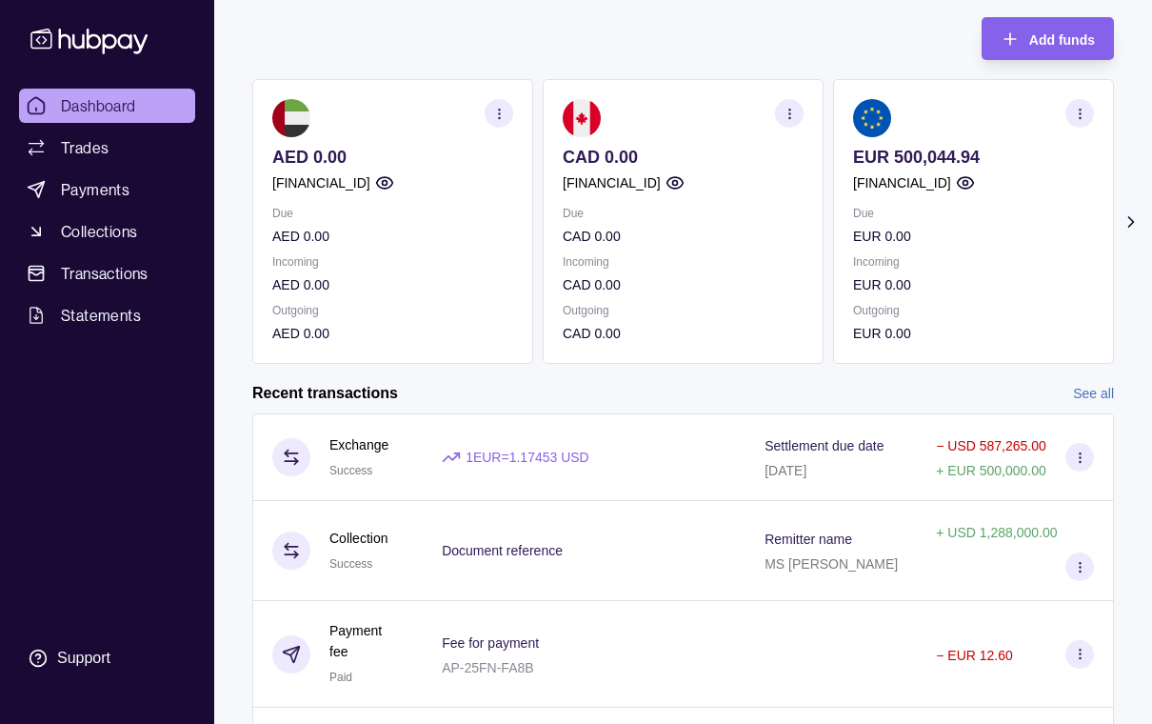
scroll to position [139, 0]
click at [90, 193] on span "Payments" at bounding box center [95, 189] width 69 height 23
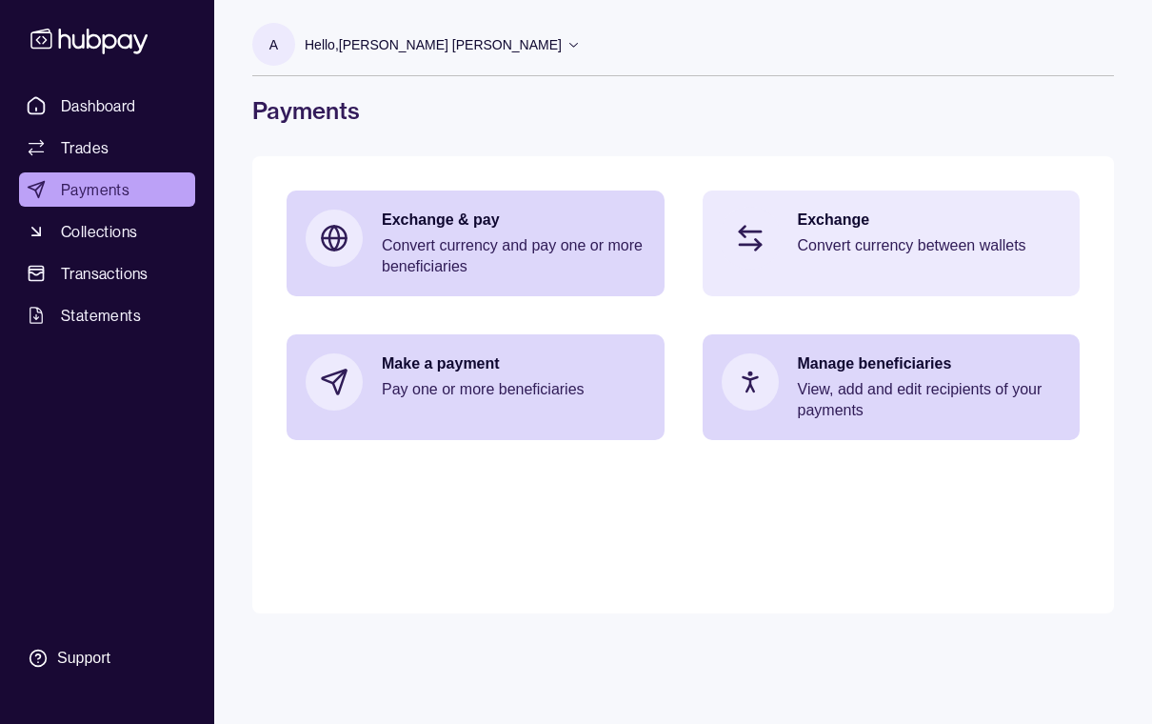
click at [828, 262] on div "Exchange Convert currency between wallets" at bounding box center [930, 237] width 264 height 57
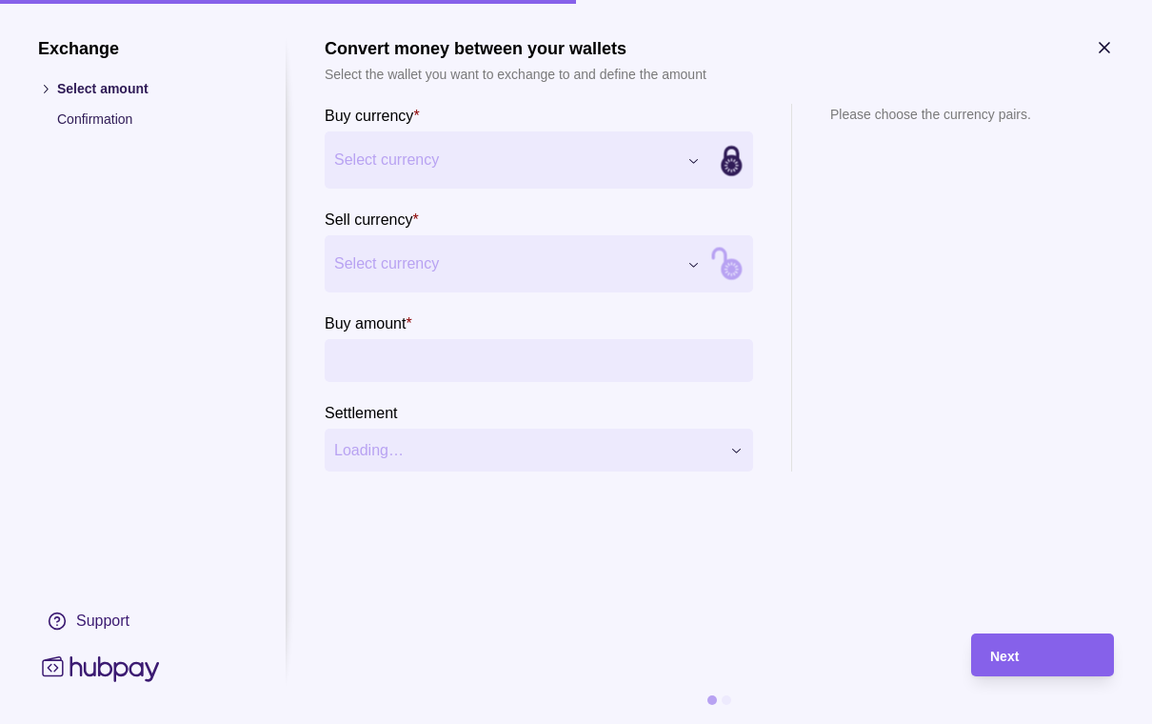
click at [688, 723] on div "Exchange Select amount Confirmation Support Convert money between your wallets …" at bounding box center [576, 724] width 1152 height 0
click at [643, 723] on div "Exchange Select amount Confirmation Support Convert money between your wallets …" at bounding box center [576, 724] width 1152 height 0
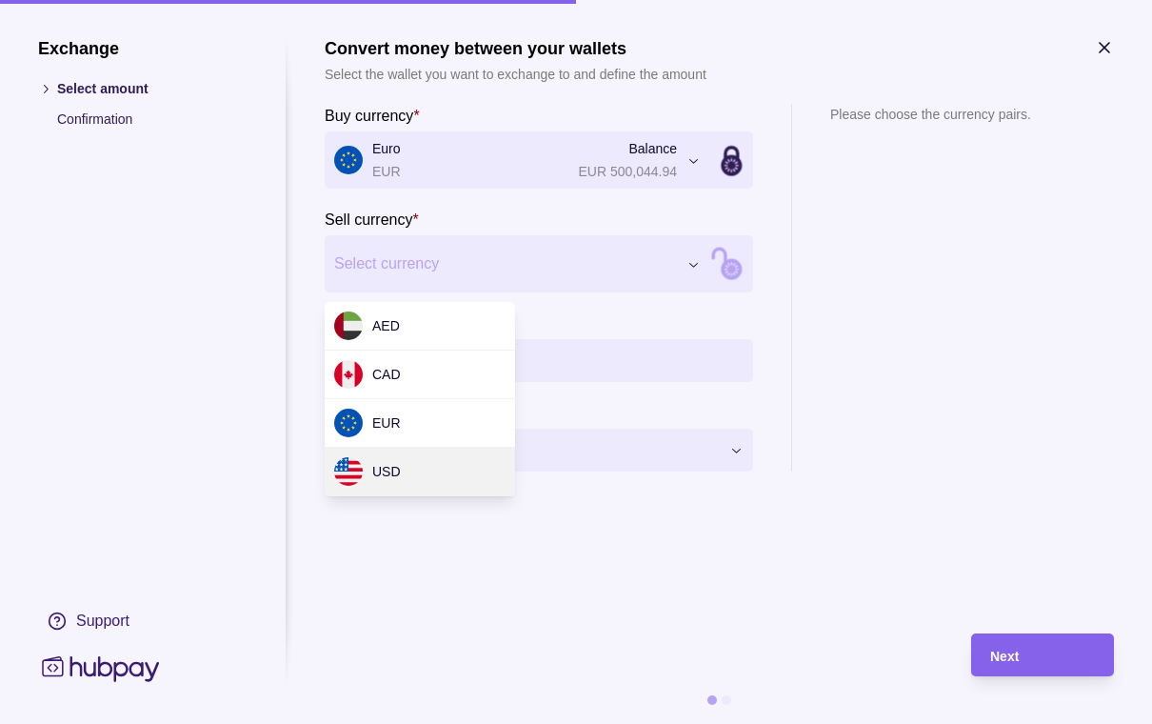
select select "***"
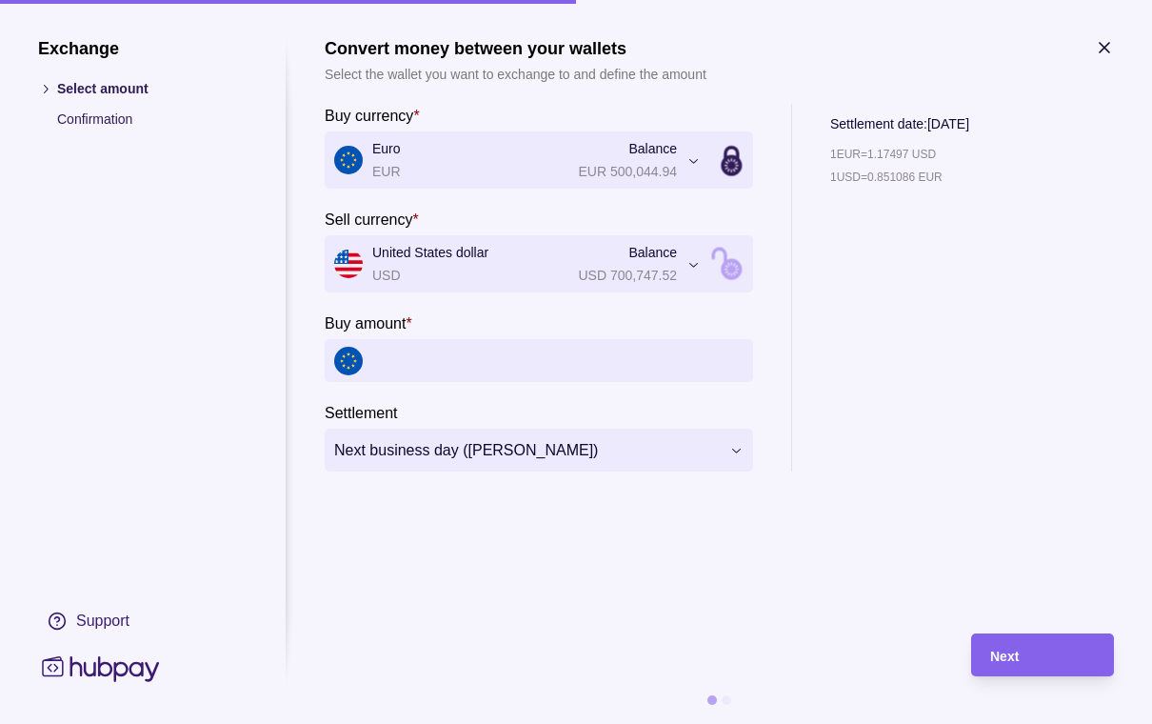
click at [1104, 49] on icon "button" at bounding box center [1105, 48] width 10 height 10
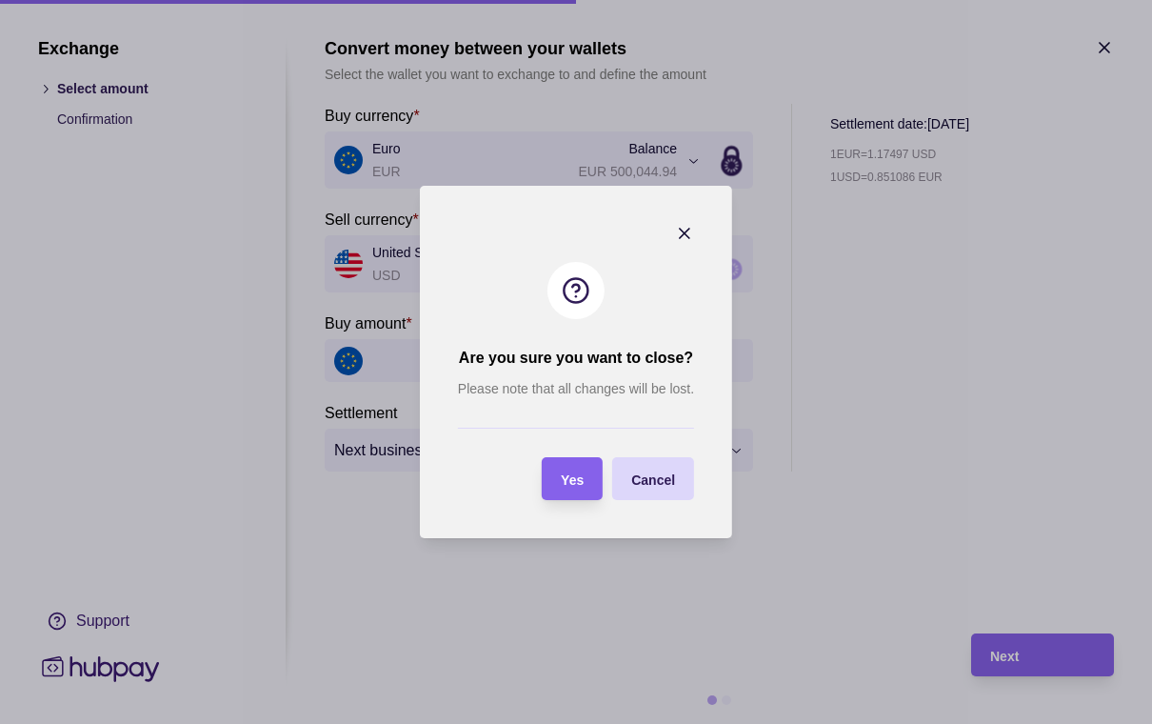
click at [583, 487] on span "Yes" at bounding box center [572, 479] width 23 height 15
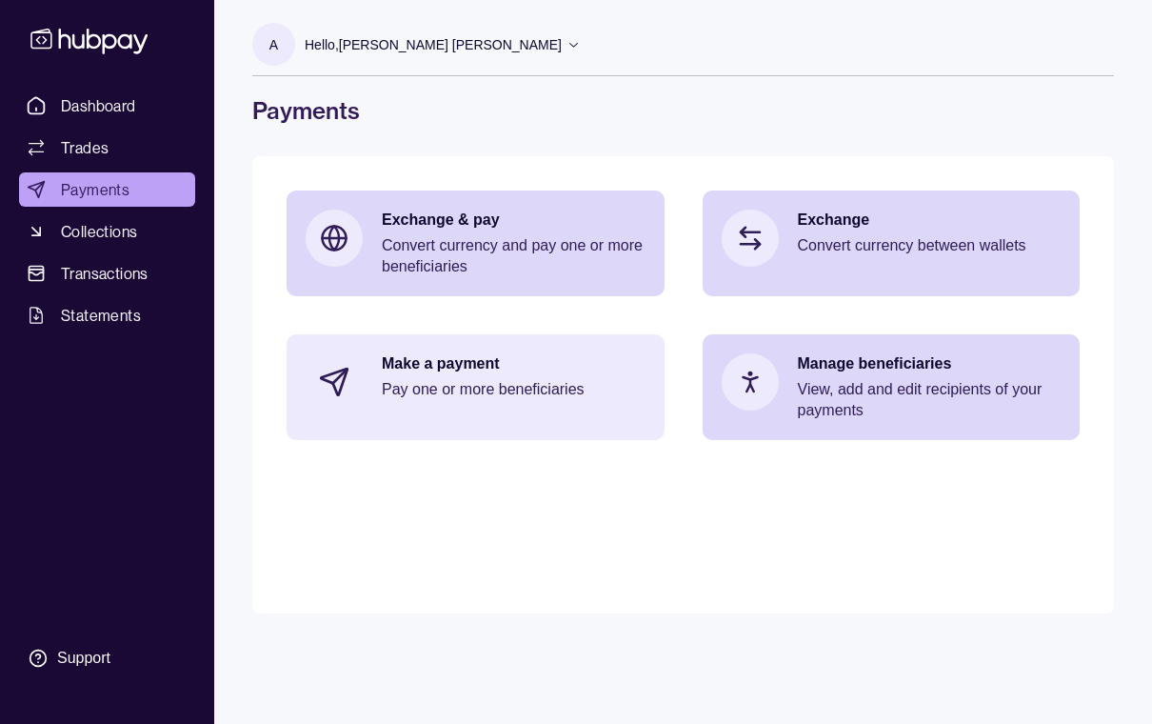
click at [467, 373] on p "Make a payment" at bounding box center [514, 363] width 264 height 21
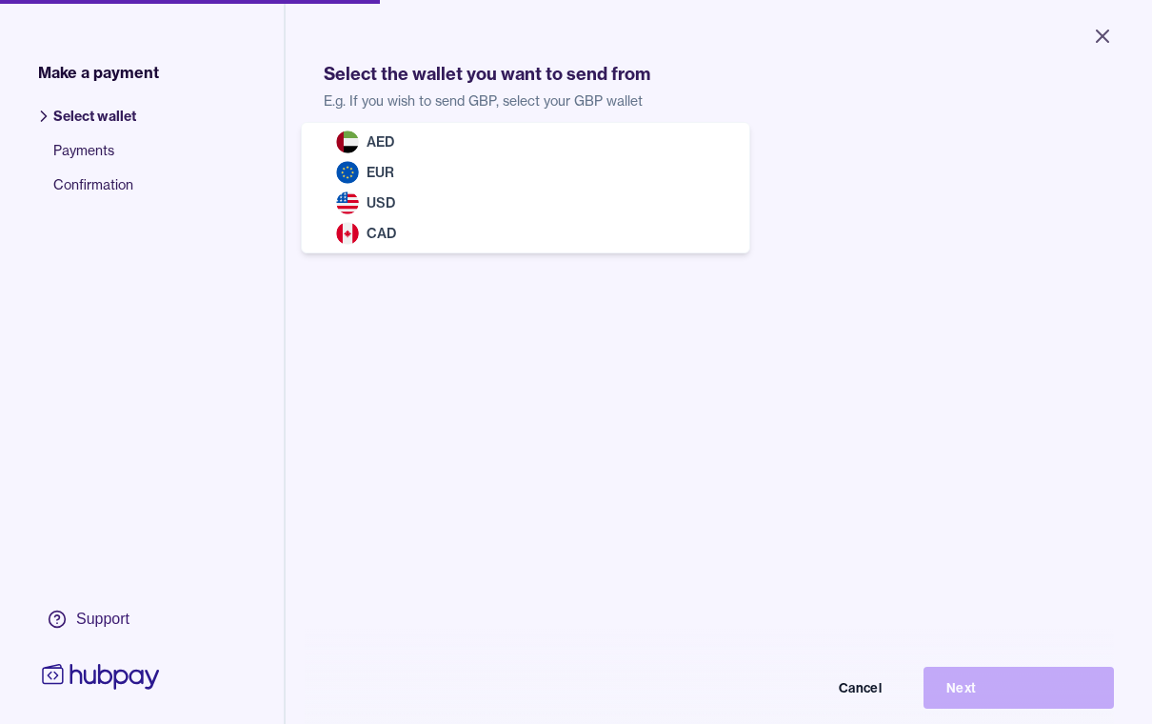
click at [731, 172] on body "Close Make a payment Select wallet Payments Confirmation Support Select the wal…" at bounding box center [576, 362] width 1152 height 724
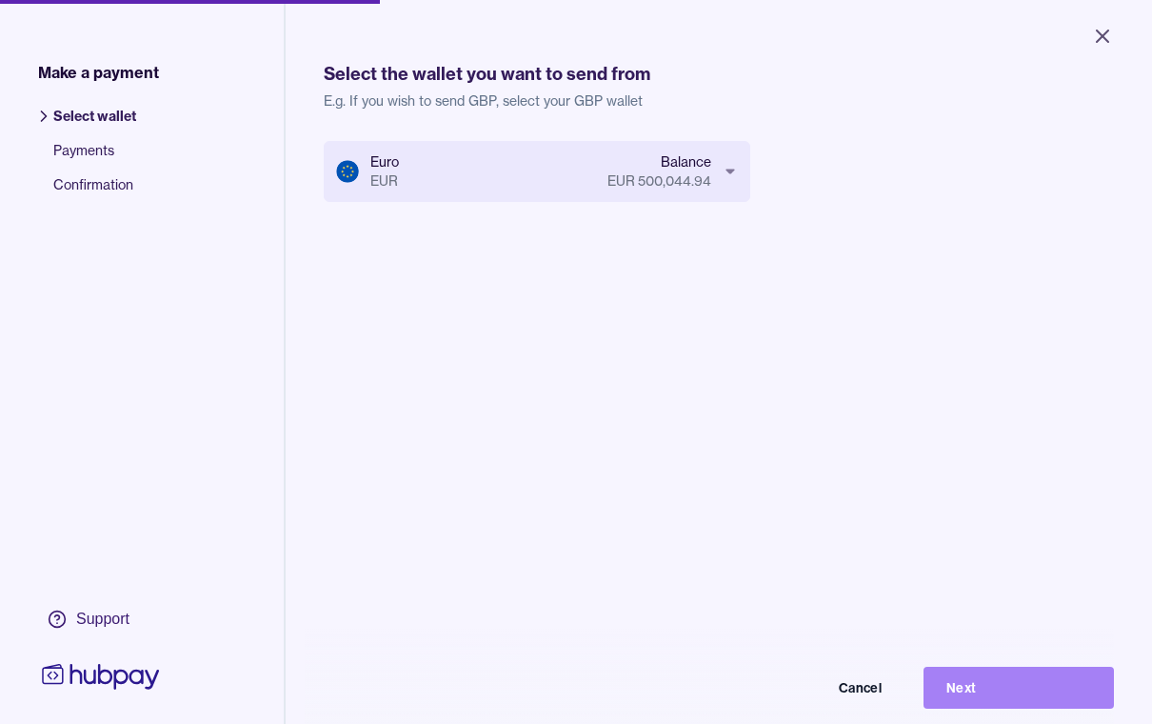
click at [986, 708] on button "Next" at bounding box center [1018, 687] width 190 height 42
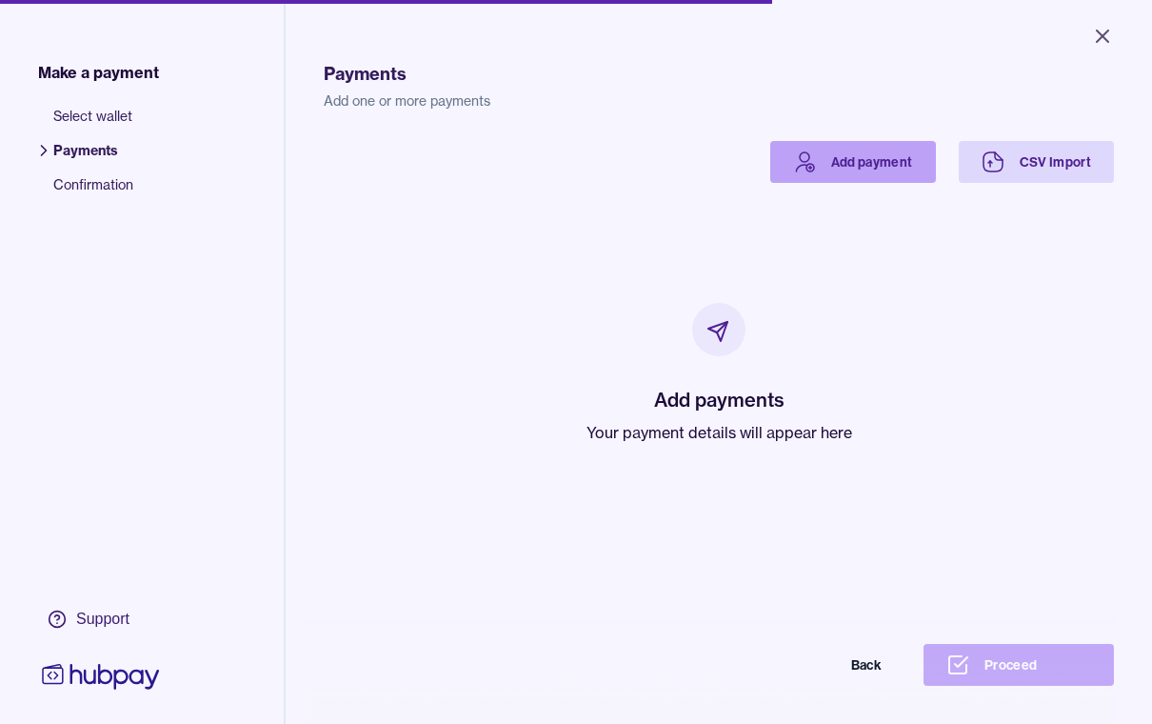
click at [860, 167] on link "Add payment" at bounding box center [853, 162] width 166 height 42
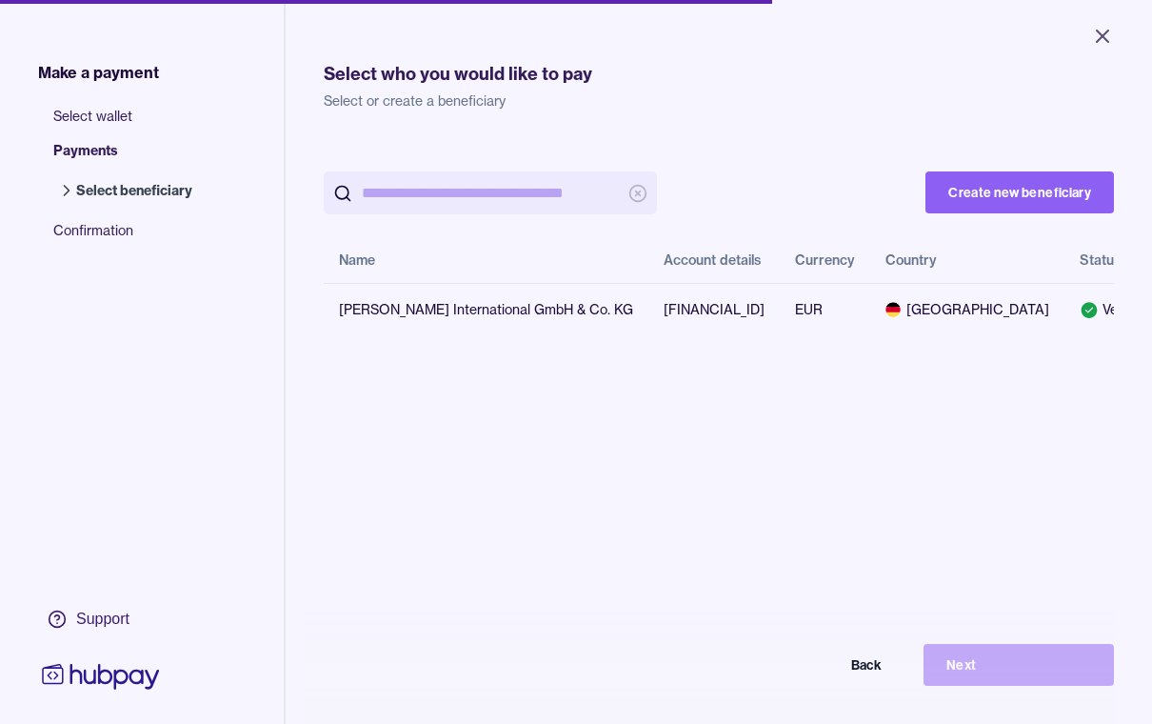
click at [476, 209] on input "search" at bounding box center [490, 192] width 257 height 43
click at [449, 308] on div "Hollmann International GmbH & Co. KG" at bounding box center [486, 309] width 294 height 19
click at [1028, 685] on button "Next" at bounding box center [1018, 665] width 190 height 42
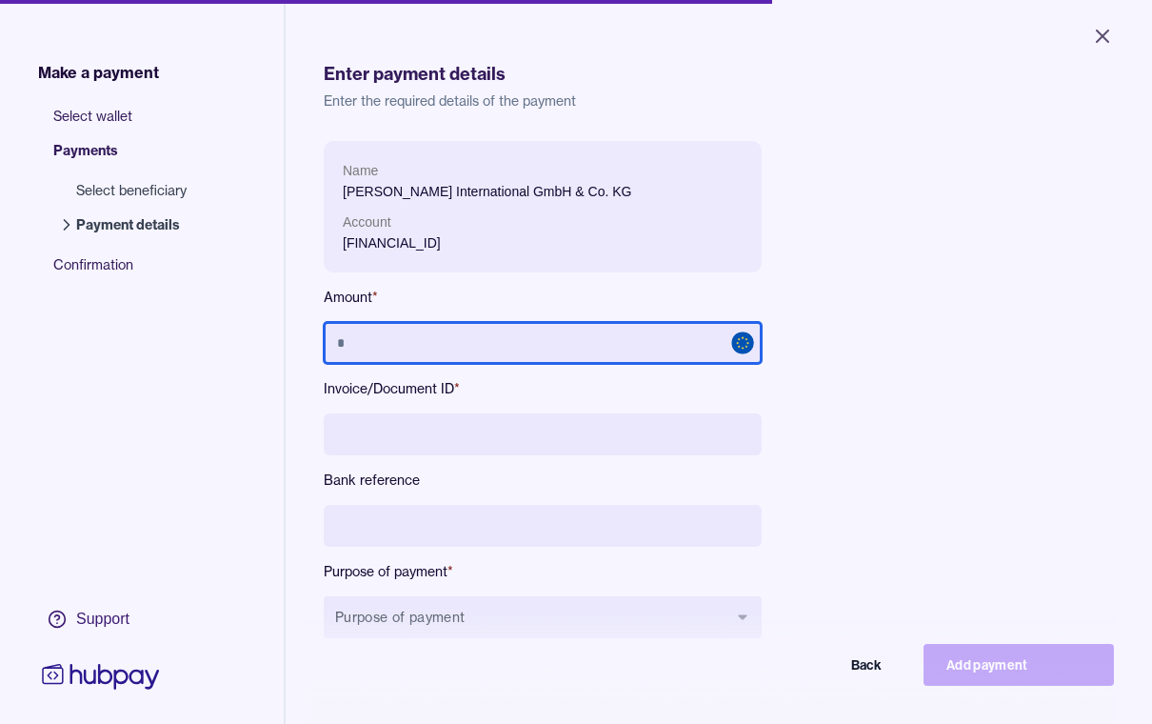
click at [553, 343] on input "text" at bounding box center [543, 343] width 438 height 42
type input "*******"
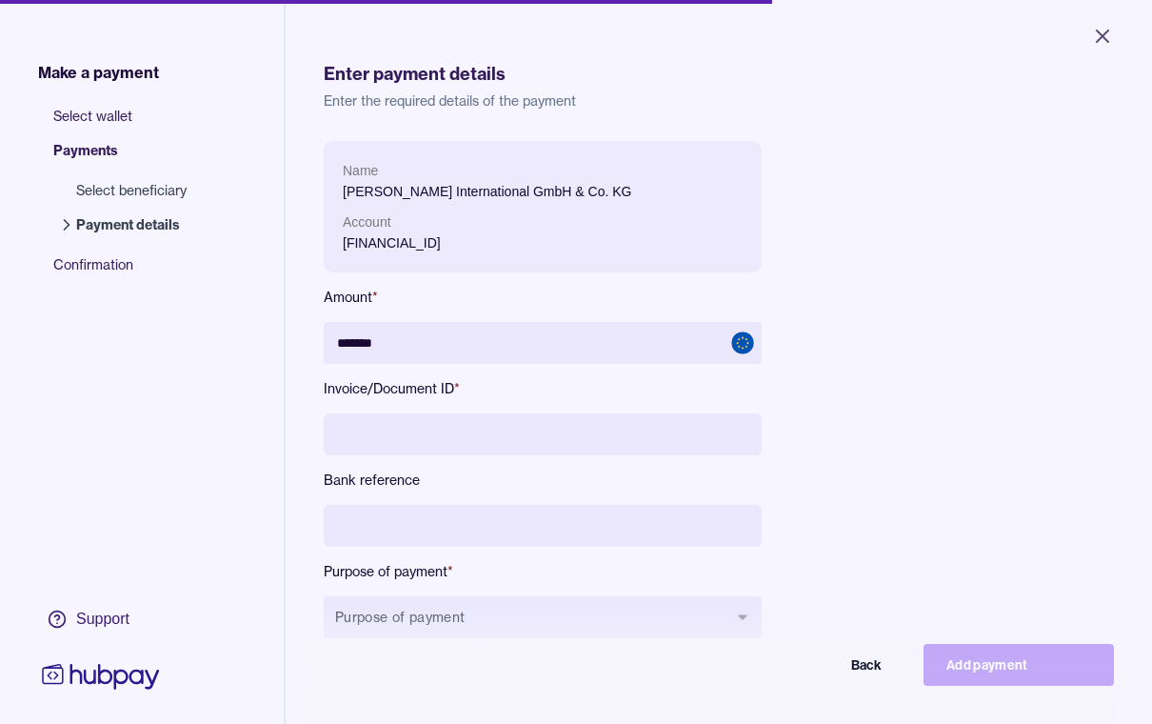
click at [471, 433] on input at bounding box center [543, 434] width 438 height 42
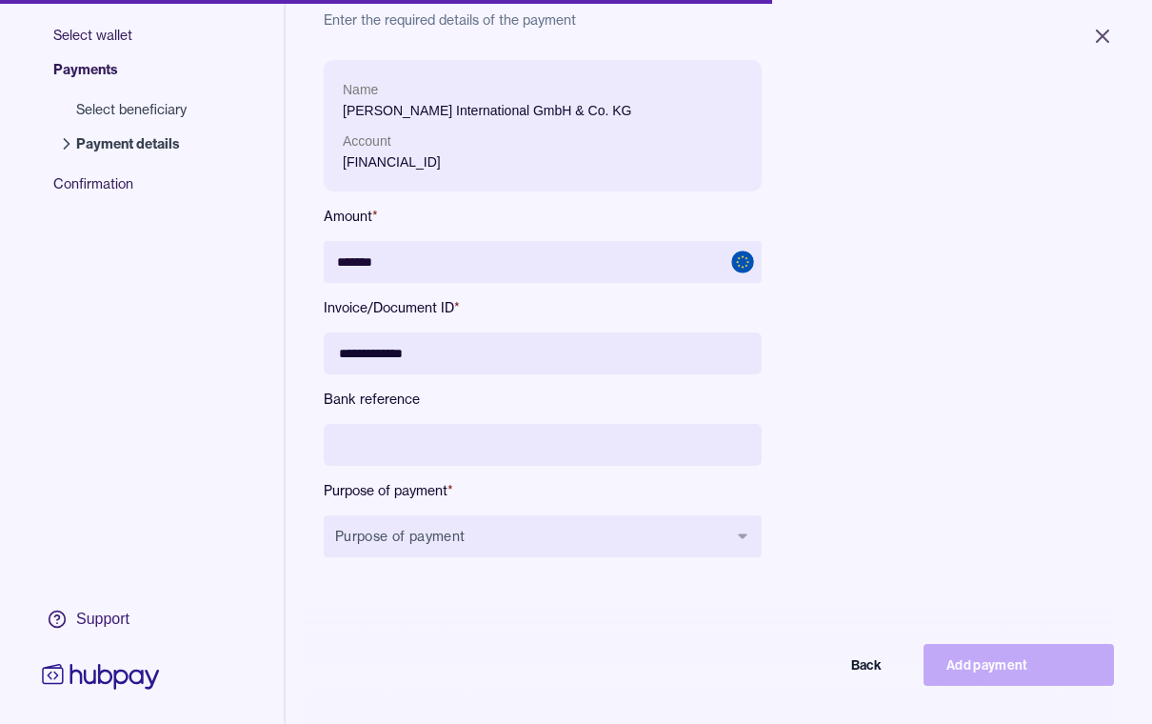
scroll to position [103, 0]
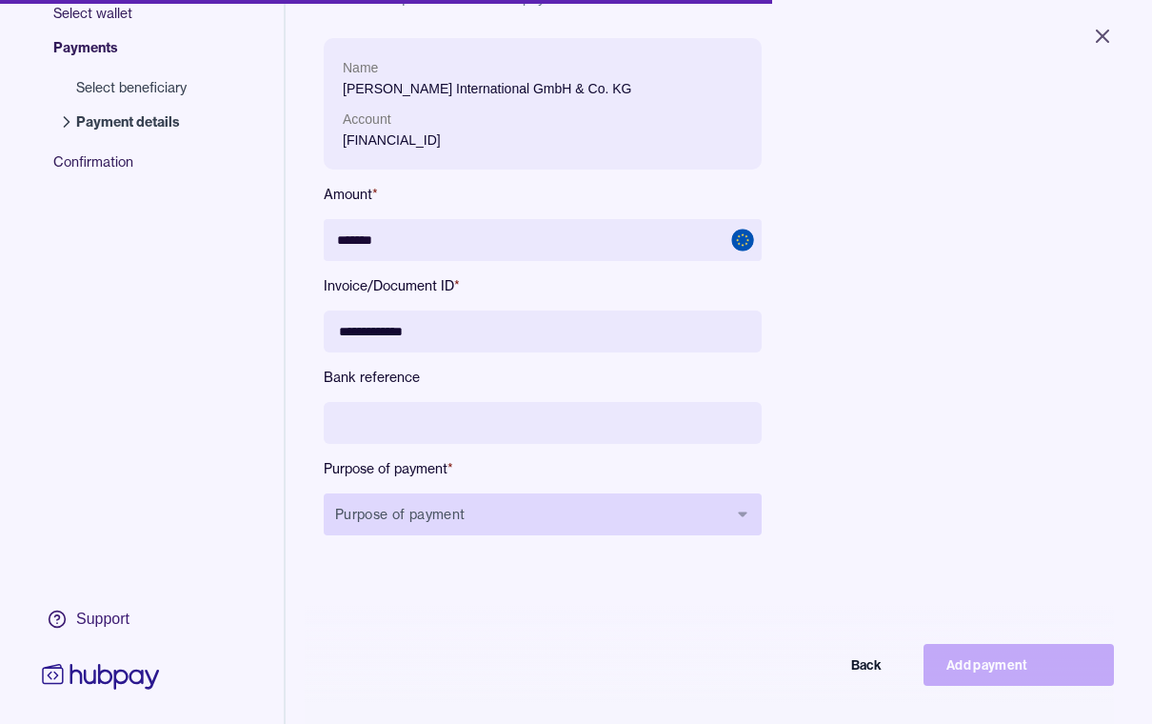
type input "**********"
click at [743, 512] on icon "button" at bounding box center [742, 513] width 9 height 5
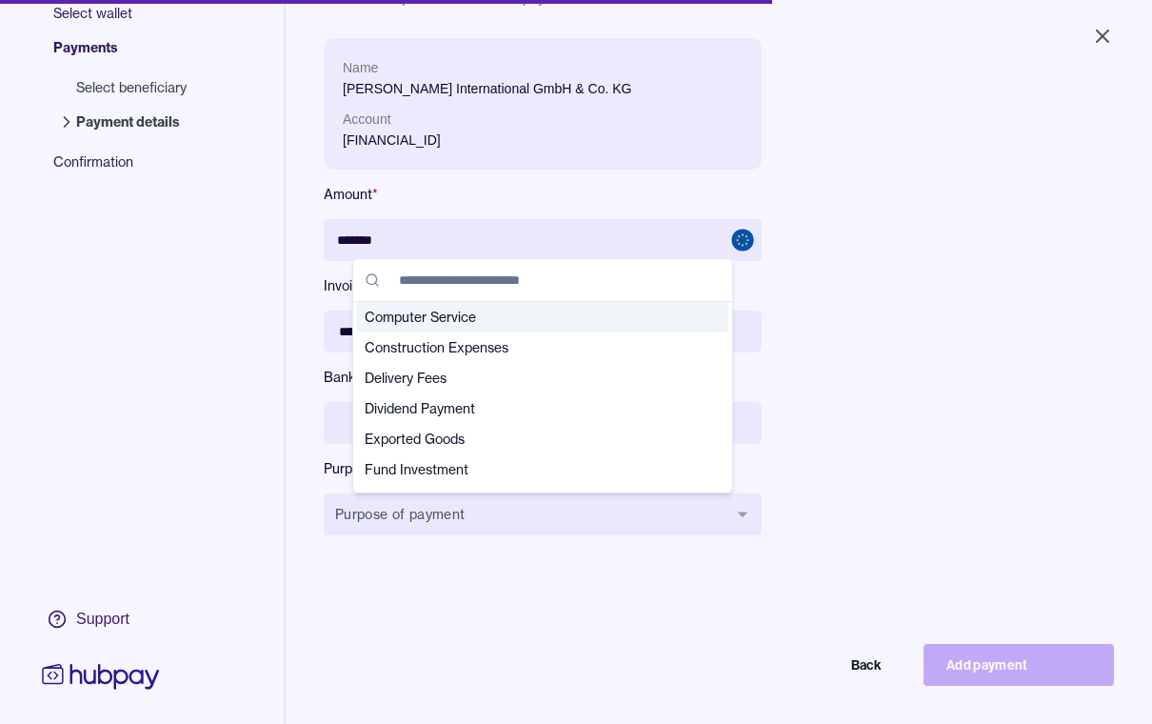
scroll to position [102, 0]
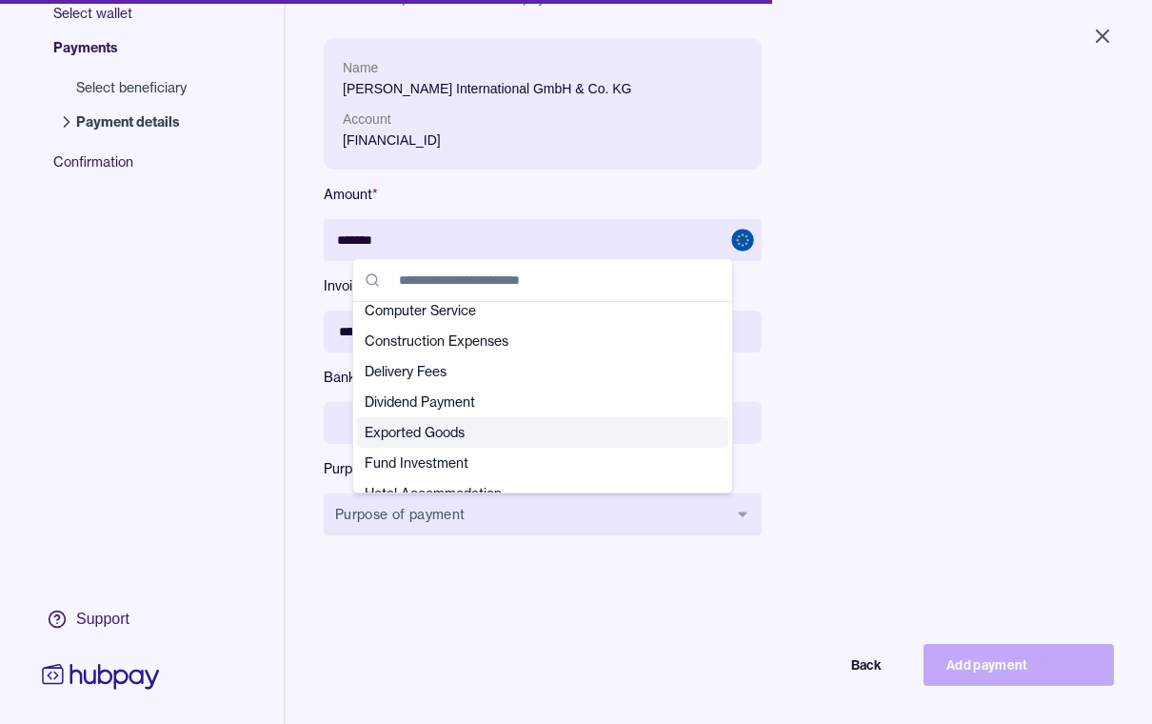
click at [420, 436] on span "Exported Goods" at bounding box center [531, 432] width 333 height 19
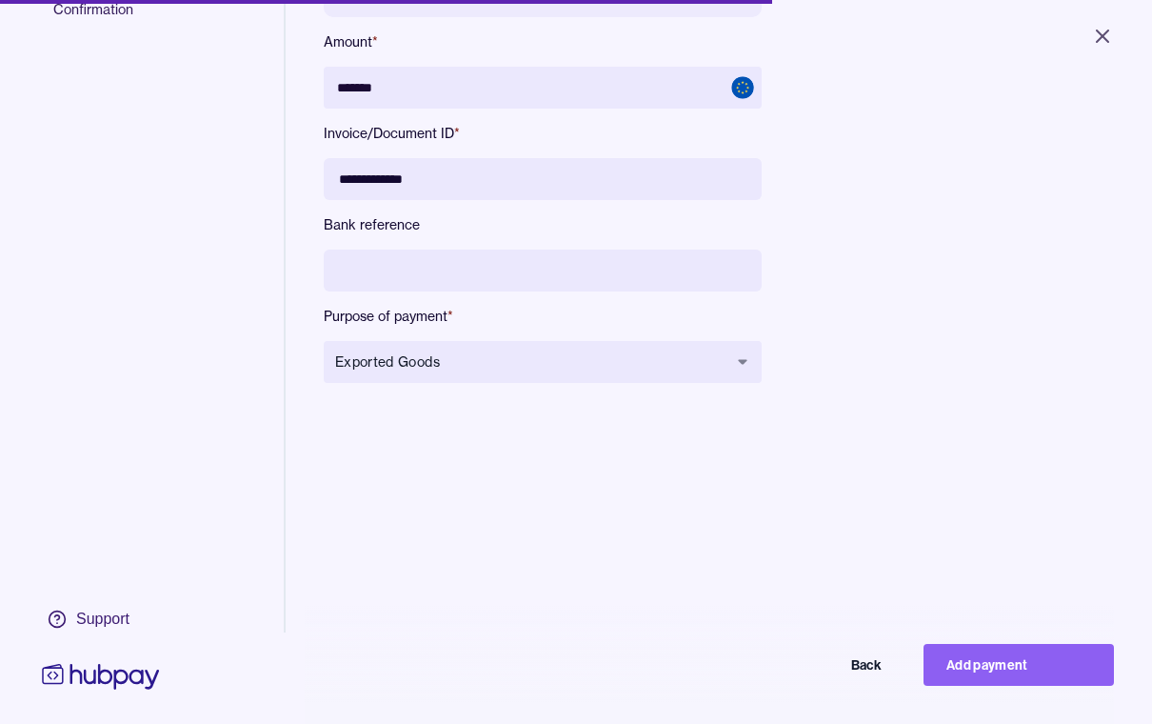
scroll to position [76, 0]
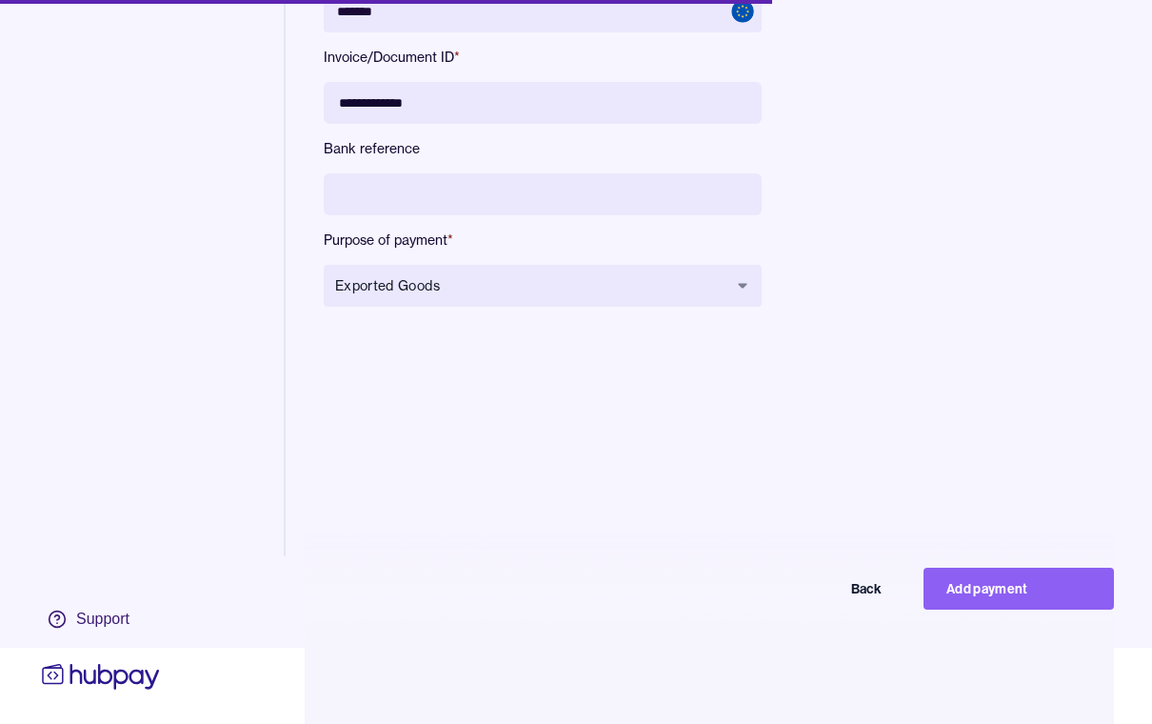
click at [1006, 609] on button "Add payment" at bounding box center [1018, 588] width 190 height 42
type input "******"
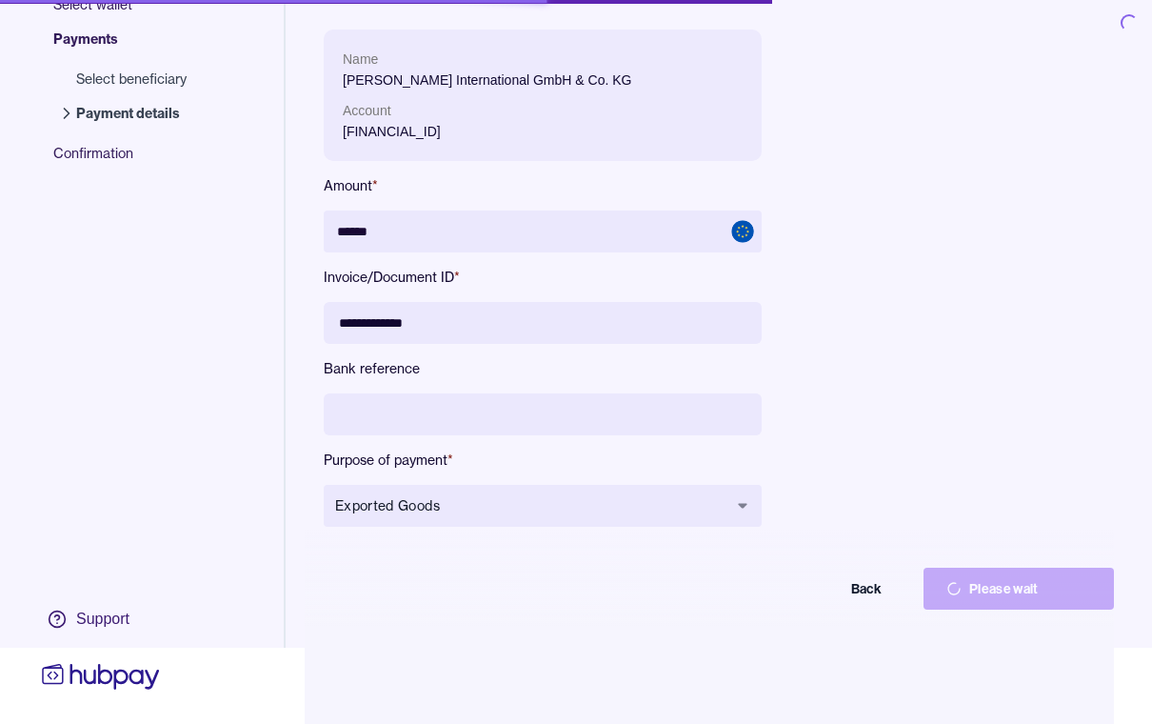
scroll to position [4, 0]
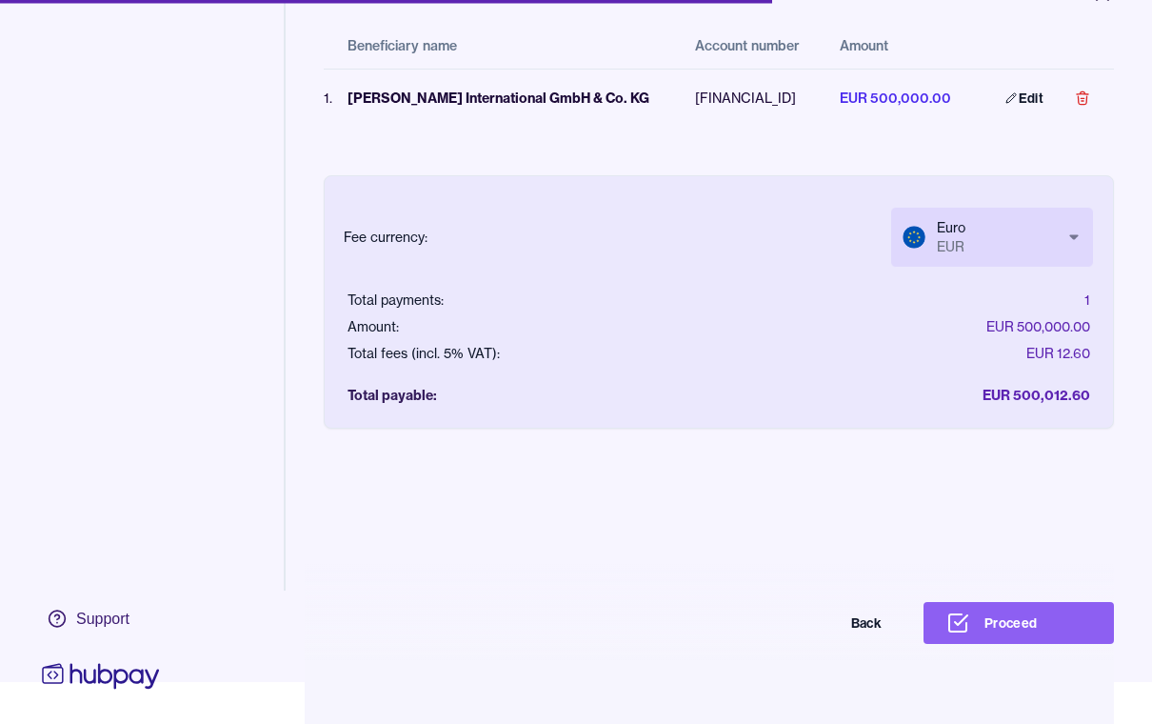
scroll to position [42, 0]
click at [1014, 644] on button "Proceed" at bounding box center [1018, 623] width 190 height 42
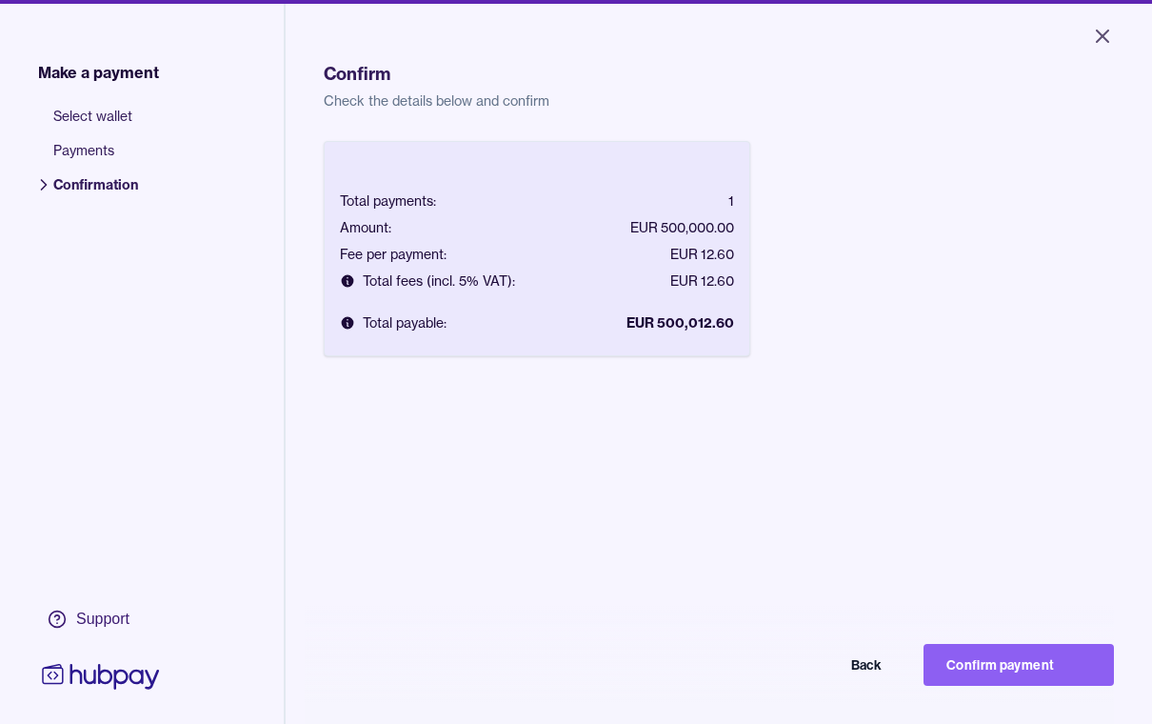
click at [1000, 685] on button "Confirm payment" at bounding box center [1018, 665] width 190 height 42
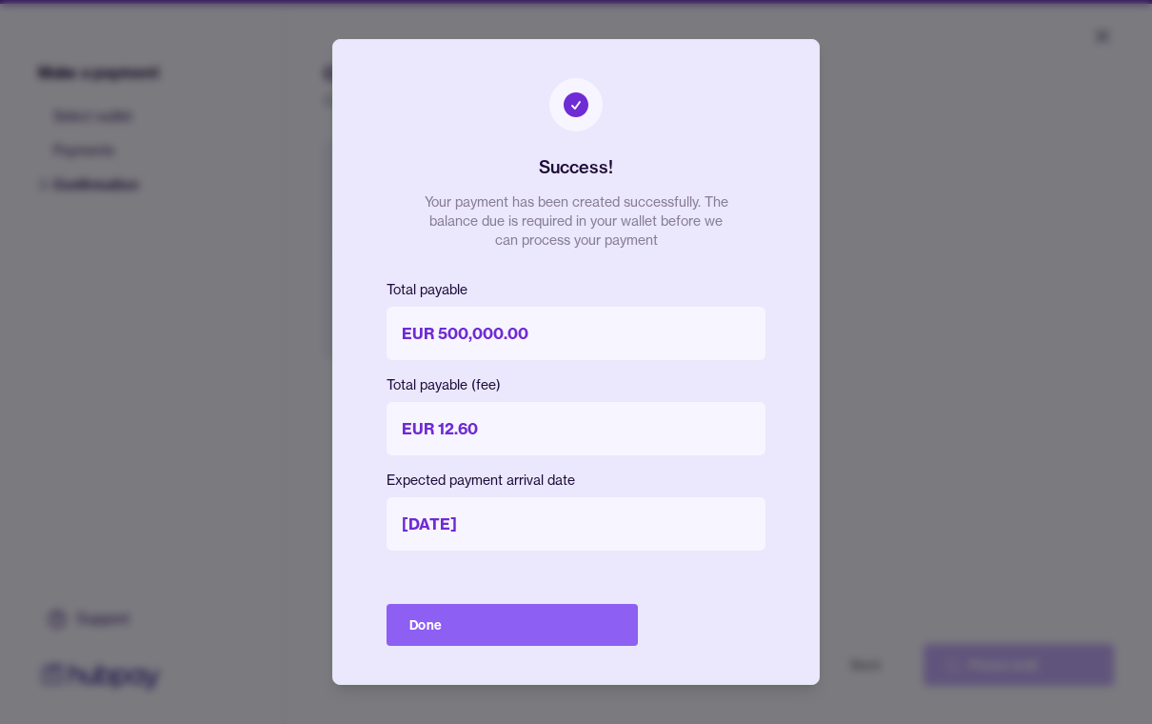
click at [486, 645] on button "Done" at bounding box center [512, 625] width 251 height 42
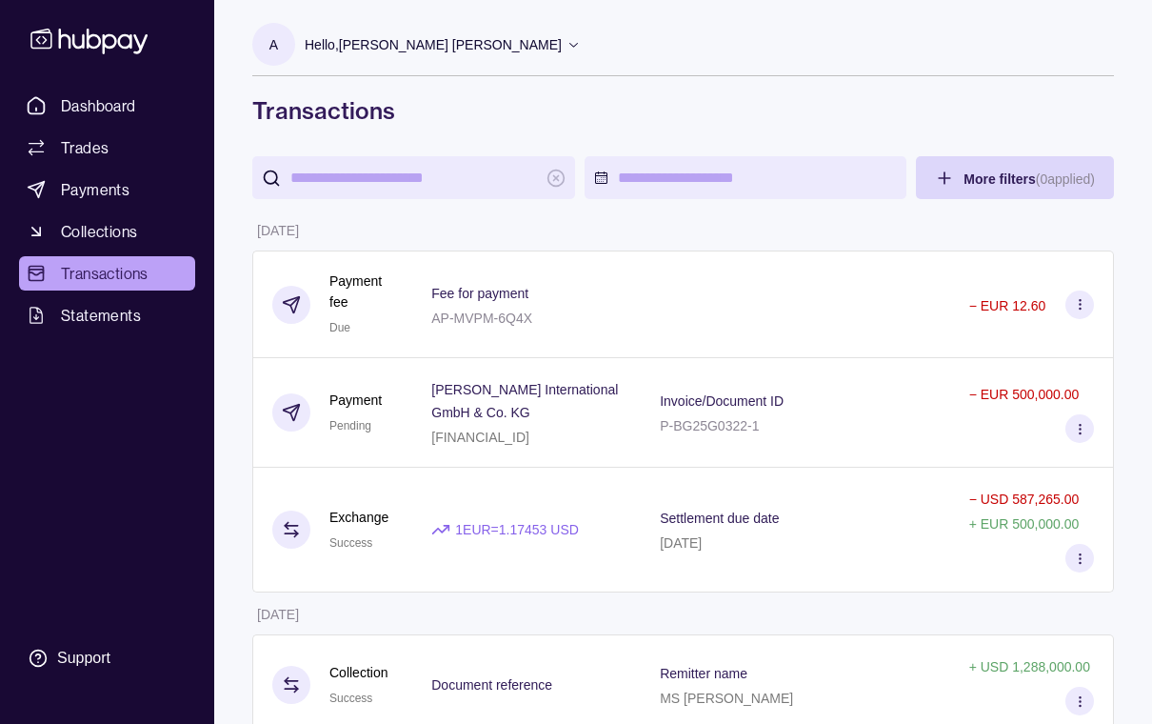
click at [1080, 431] on icon at bounding box center [1080, 429] width 14 height 14
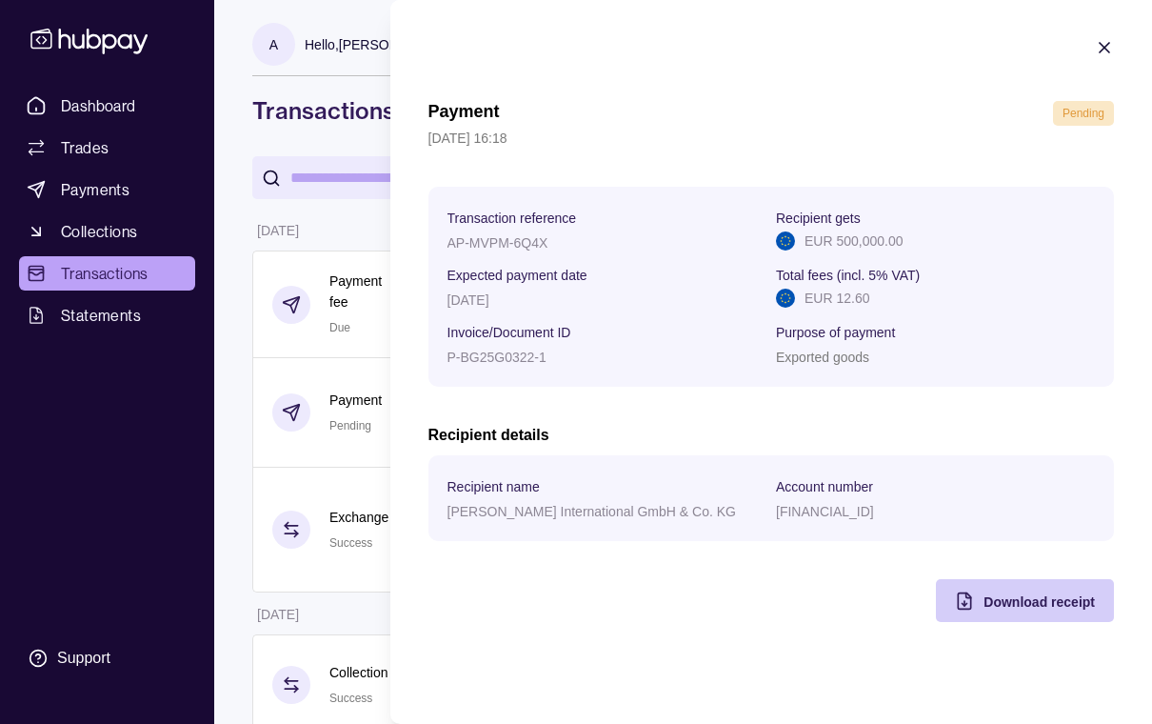
click at [1002, 599] on span "Download receipt" at bounding box center [1038, 601] width 111 height 15
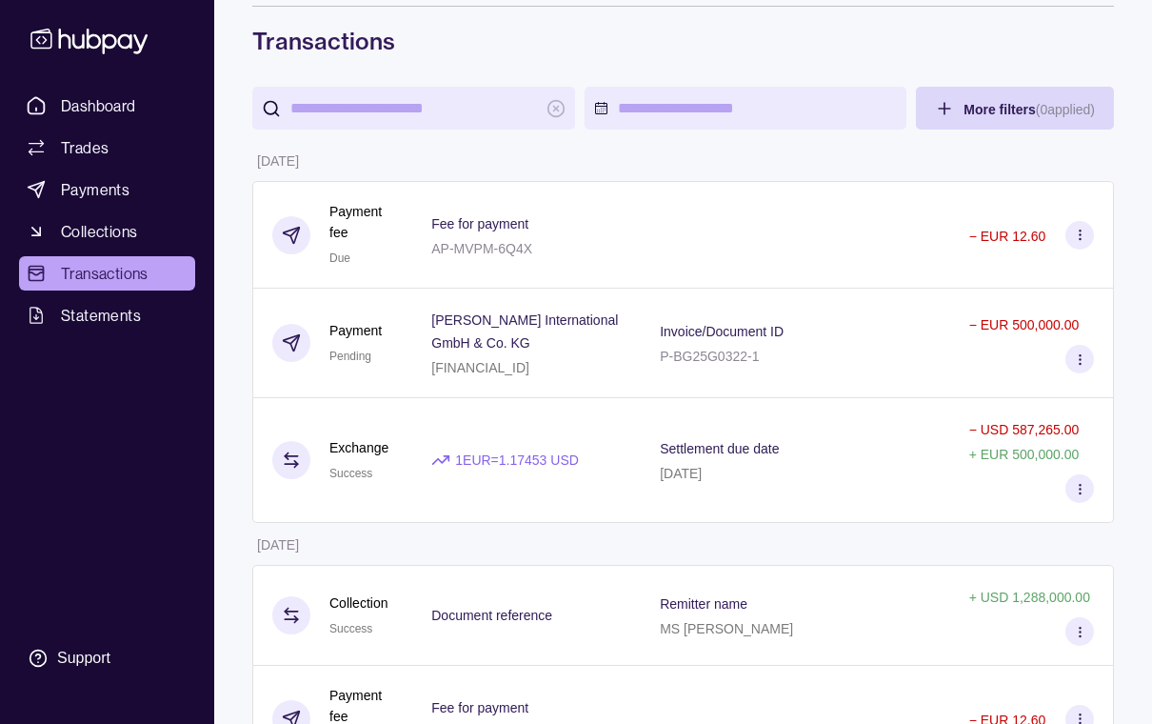
scroll to position [69, 0]
click at [100, 188] on span "Payments" at bounding box center [95, 189] width 69 height 23
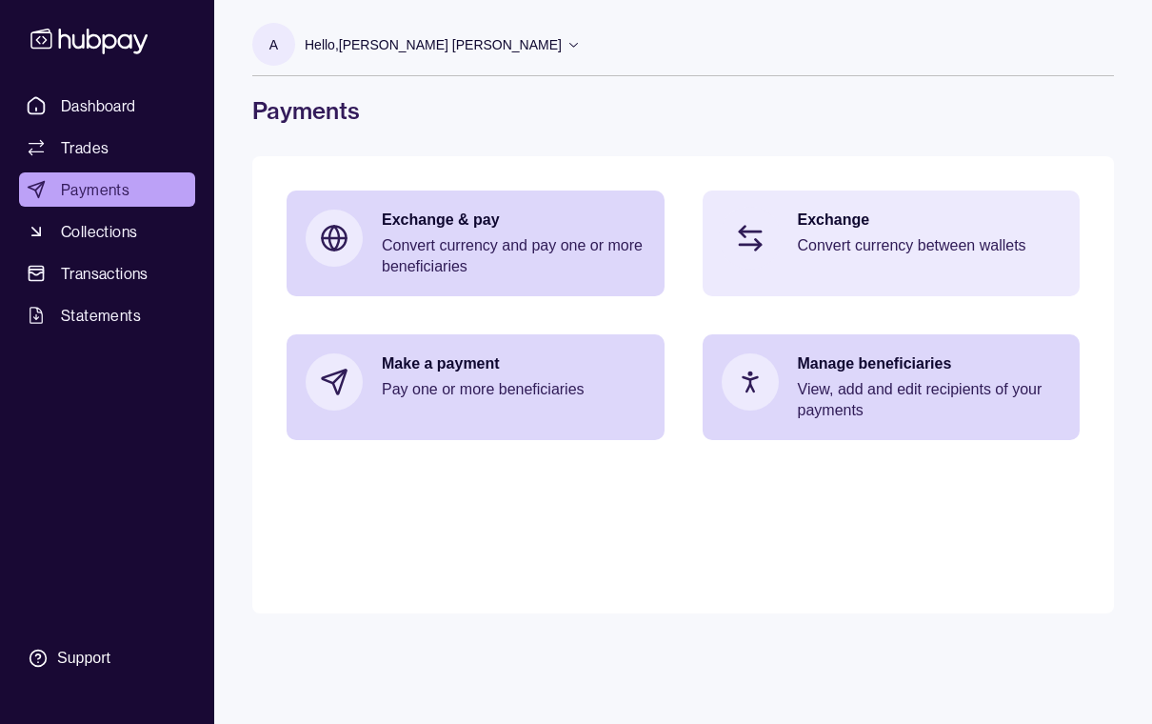
click at [903, 262] on div "Exchange Convert currency between wallets" at bounding box center [930, 237] width 264 height 57
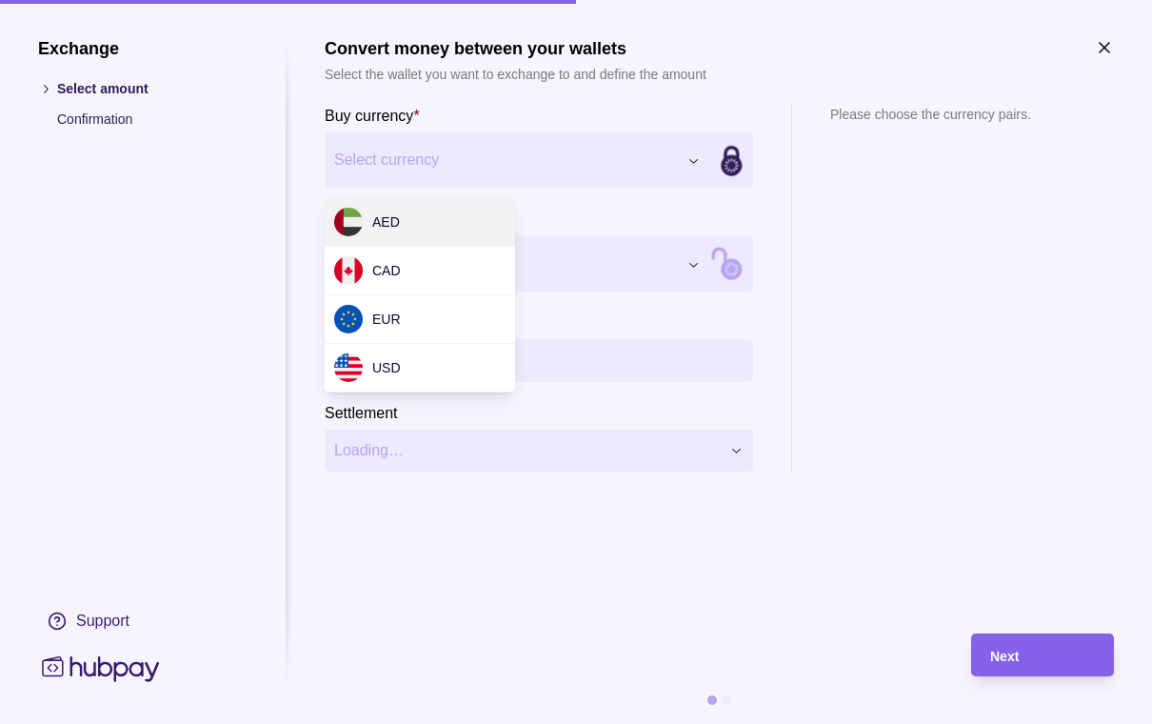
click at [694, 723] on div "Exchange Select amount Confirmation Support Convert money between your wallets …" at bounding box center [576, 724] width 1152 height 0
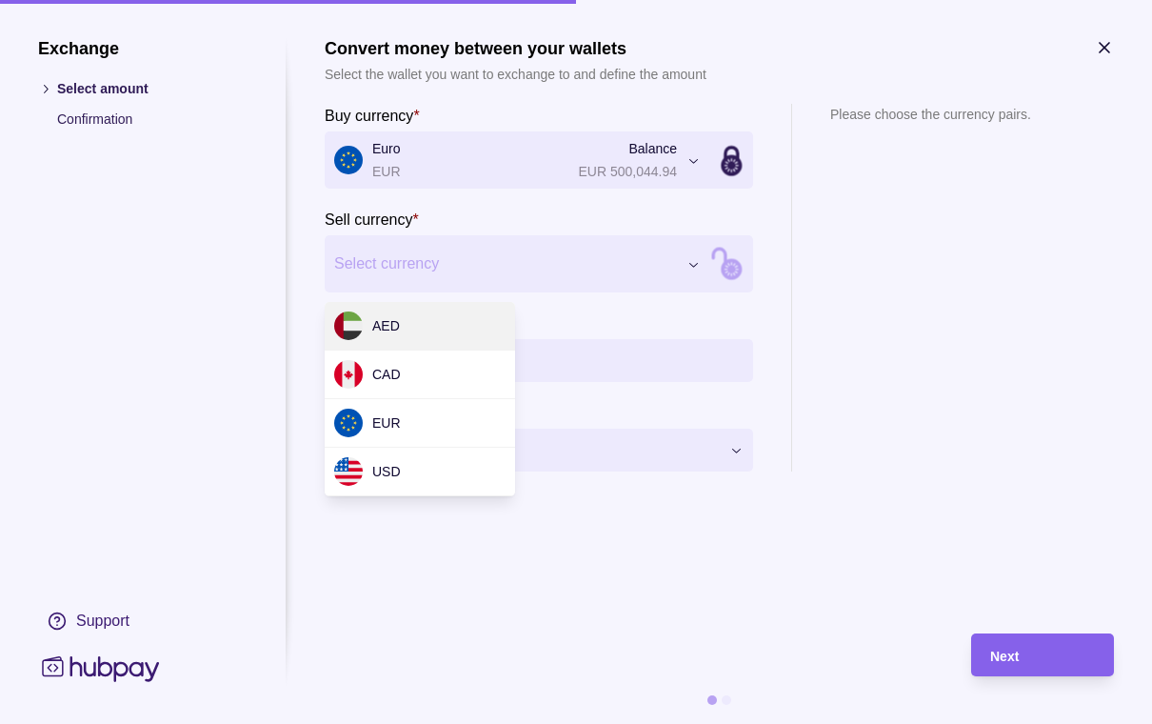
click at [525, 723] on div "Exchange Select amount Confirmation Support Convert money between your wallets …" at bounding box center [576, 724] width 1152 height 0
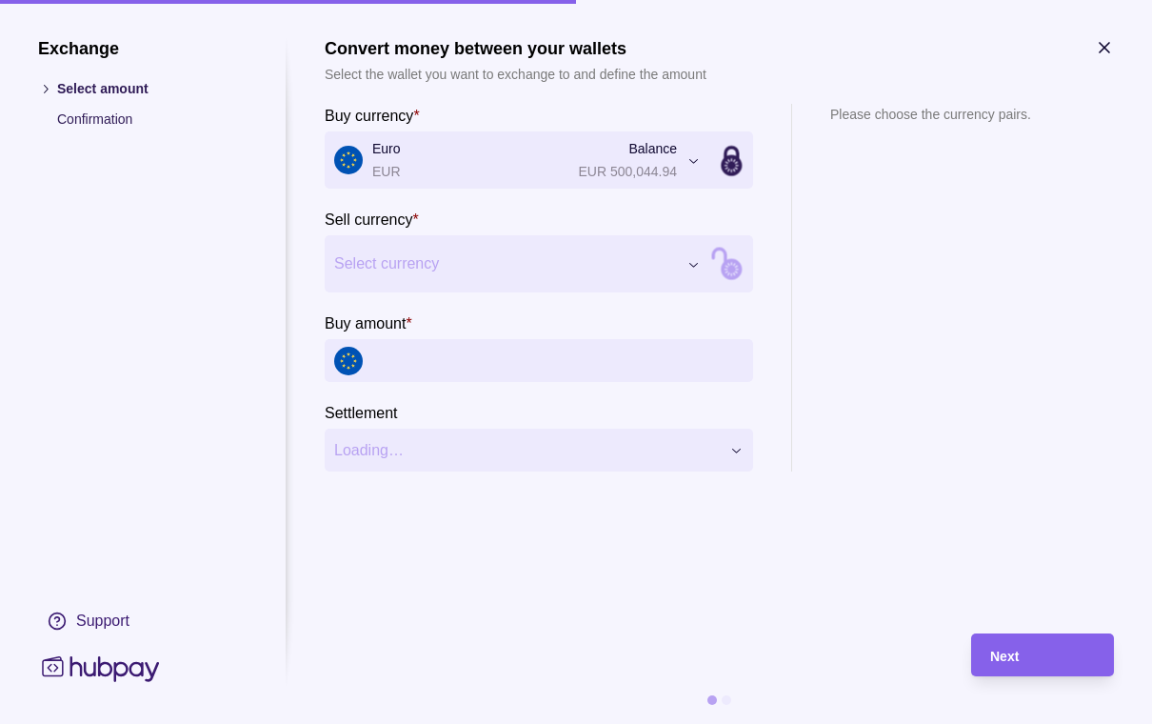
click at [851, 723] on div "Exchange Select amount Confirmation Support Convert money between your wallets …" at bounding box center [576, 724] width 1152 height 0
